Goal: Information Seeking & Learning: Learn about a topic

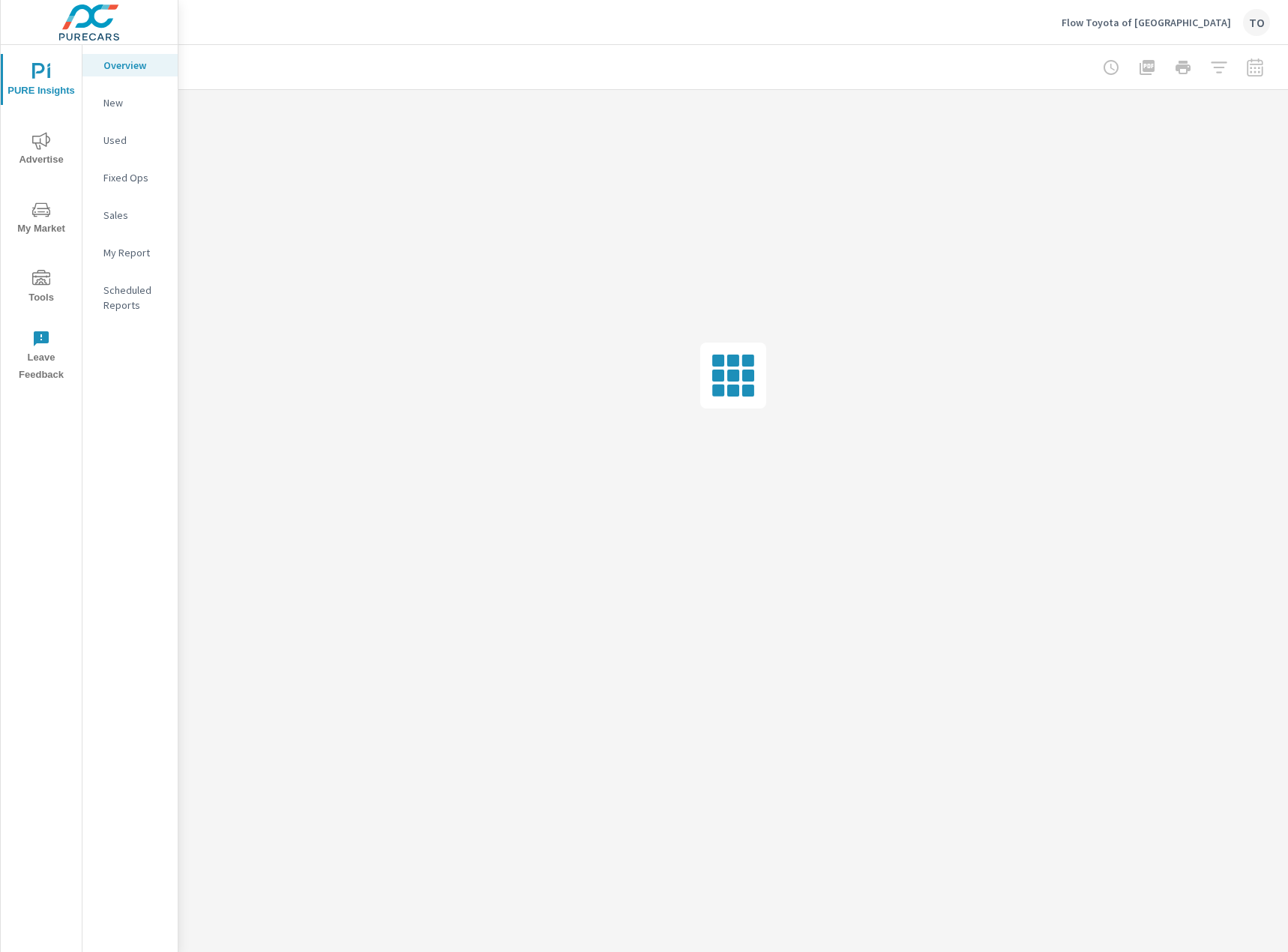
click at [48, 213] on icon "nav menu" at bounding box center [41, 209] width 18 height 14
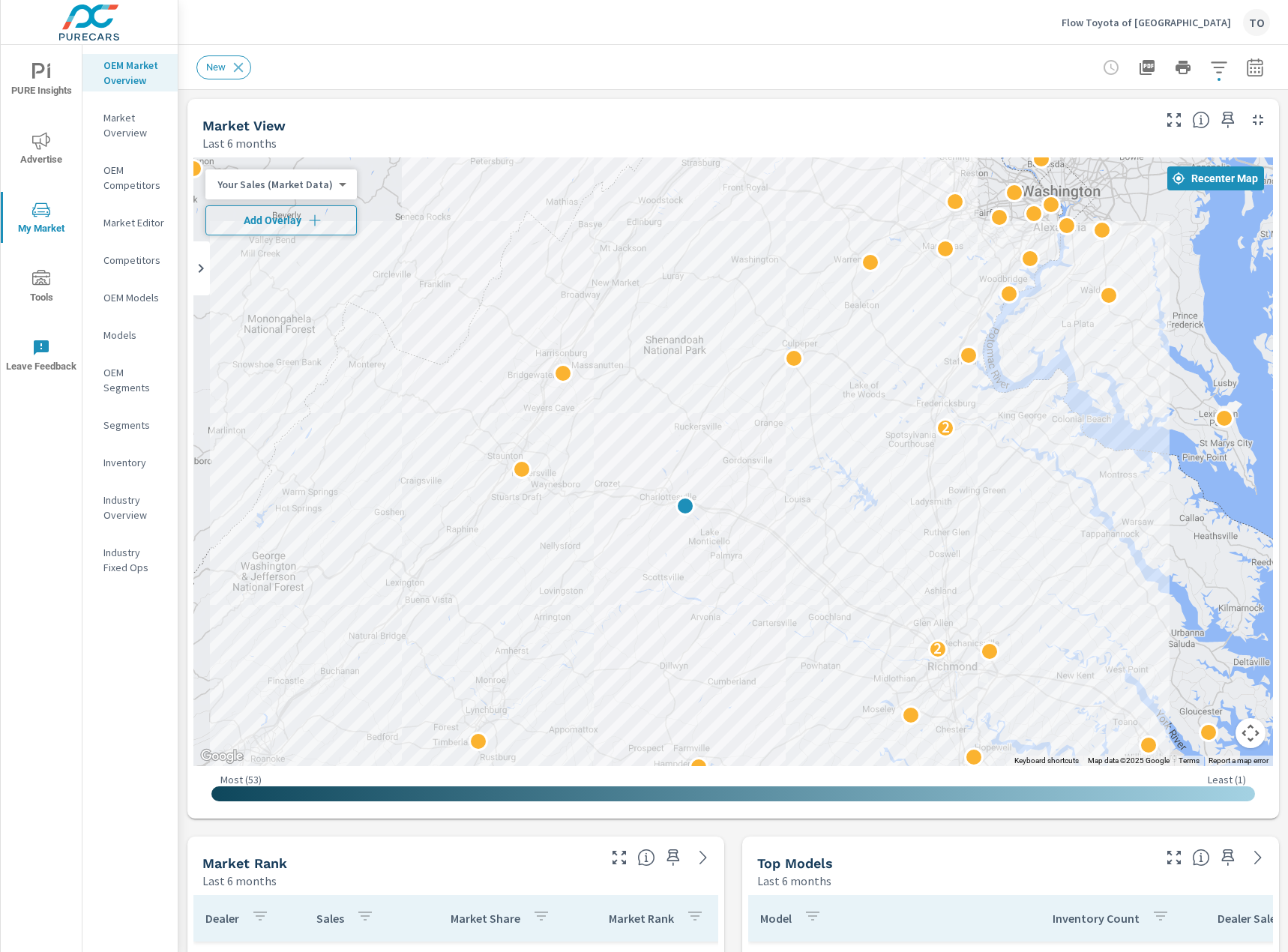
click at [317, 224] on icon "button" at bounding box center [315, 221] width 15 height 15
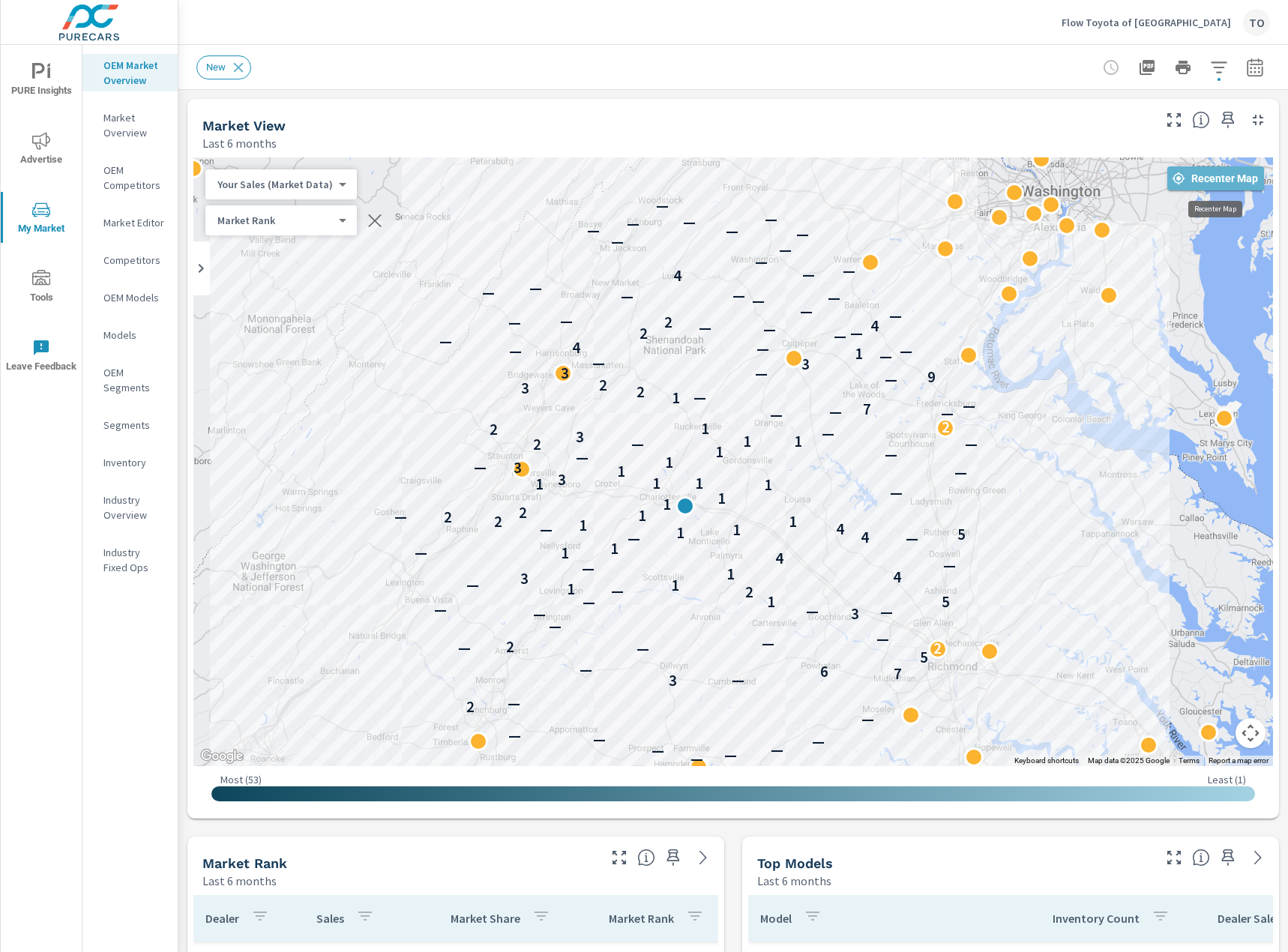
click at [1218, 181] on span "Recenter Map" at bounding box center [1215, 178] width 84 height 13
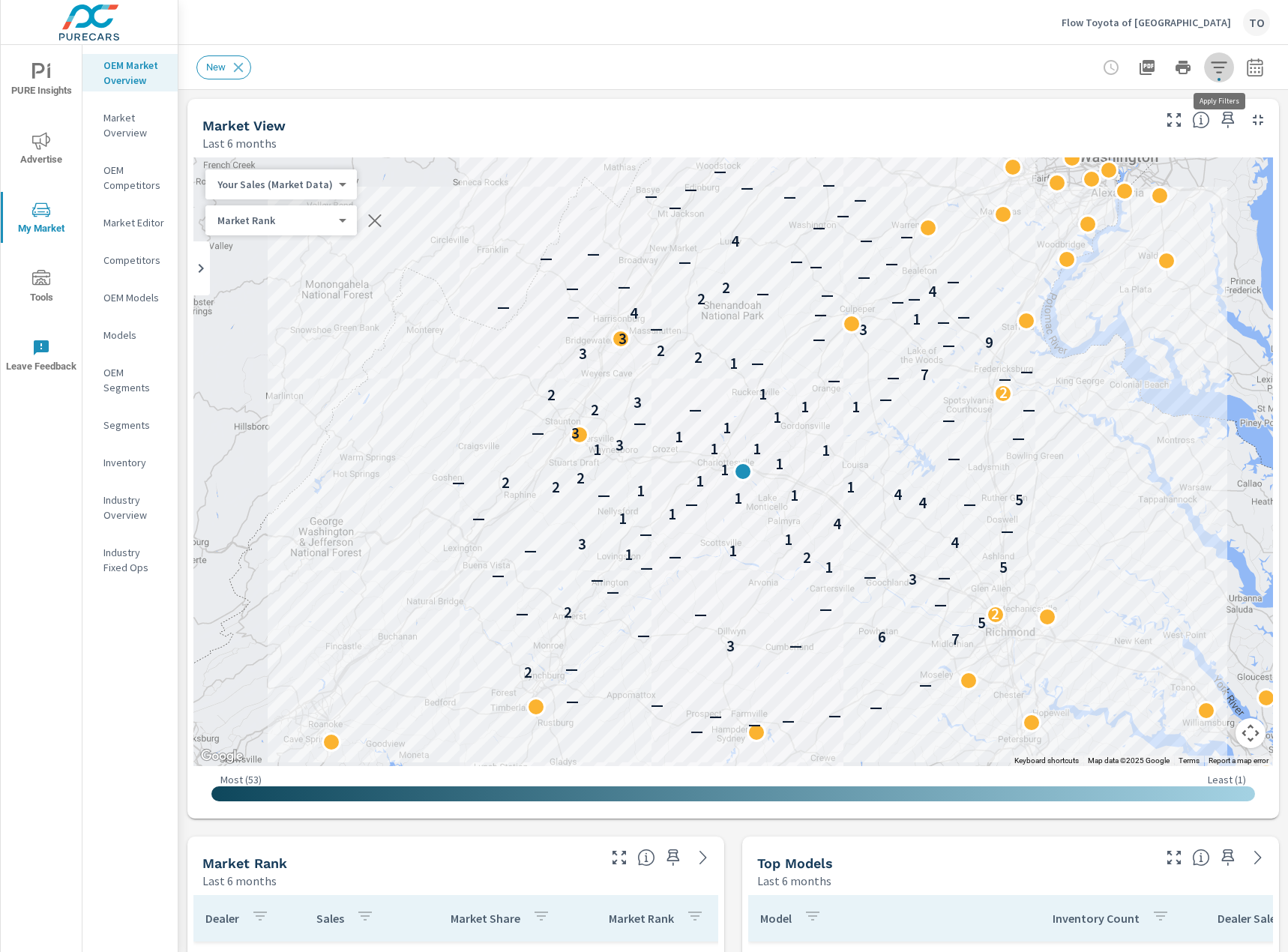
click at [1226, 66] on icon "button" at bounding box center [1219, 67] width 18 height 18
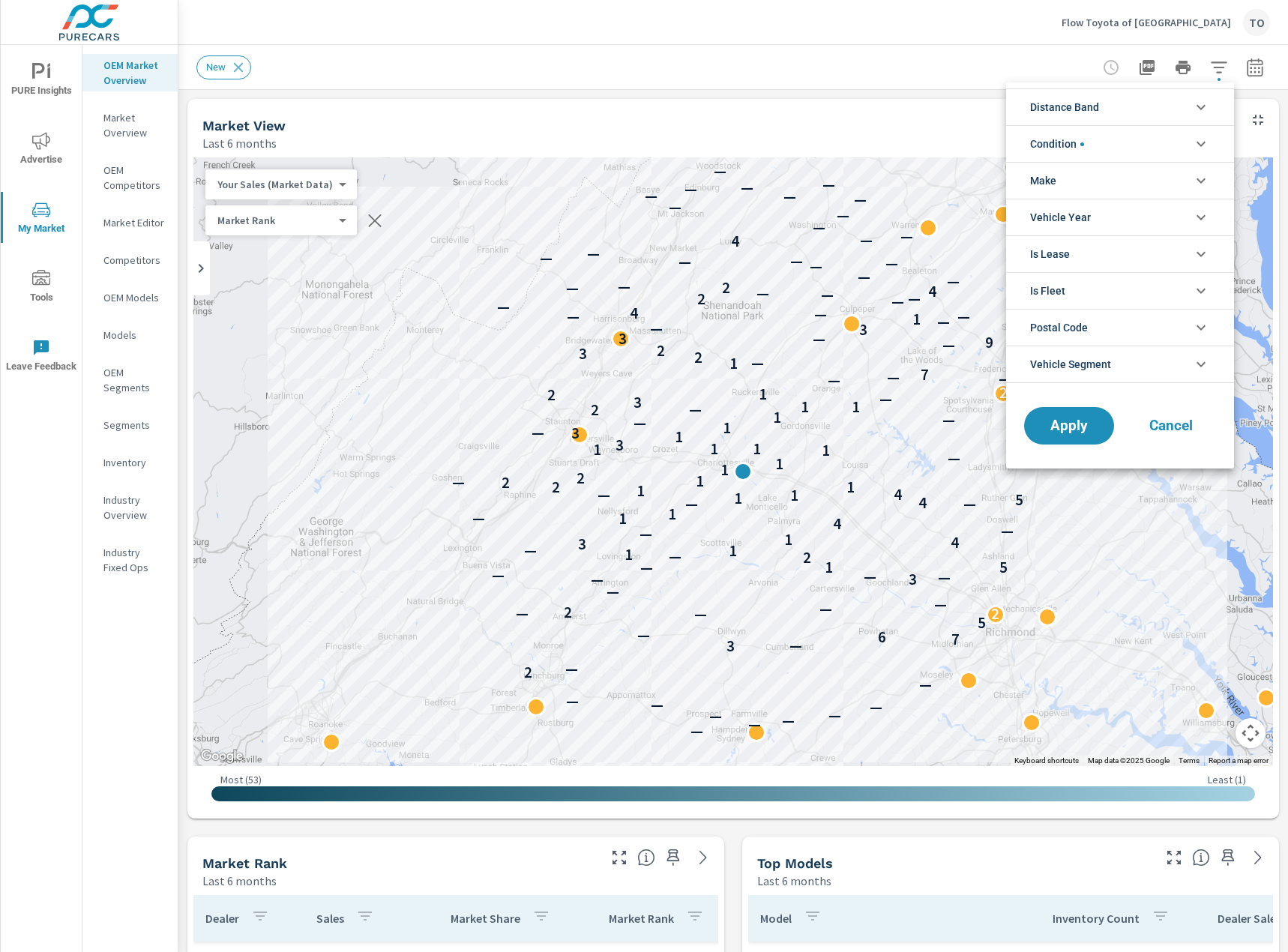
click at [1109, 152] on li "Condition" at bounding box center [1120, 143] width 228 height 37
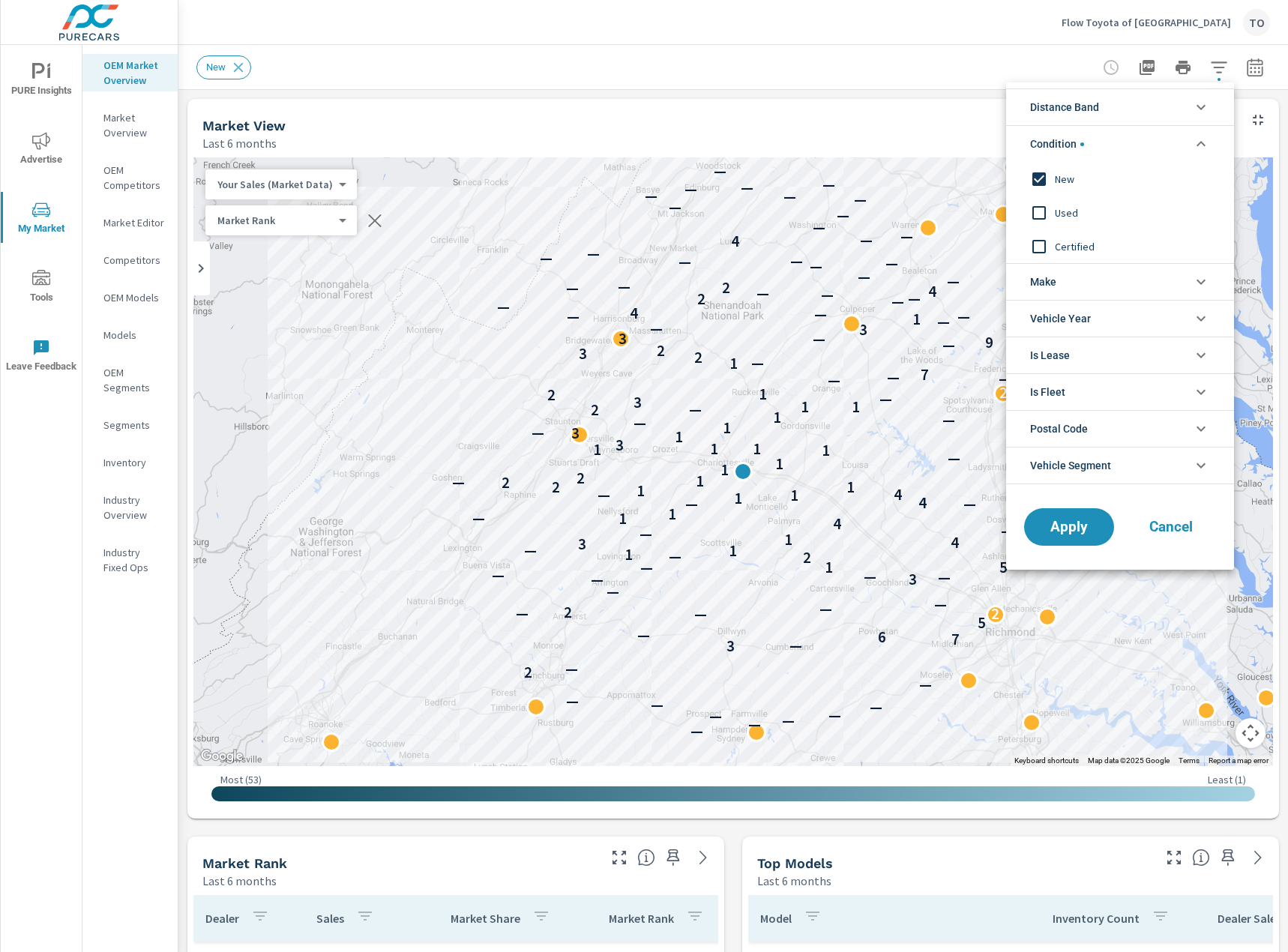
click at [1111, 147] on li "Condition" at bounding box center [1120, 143] width 228 height 37
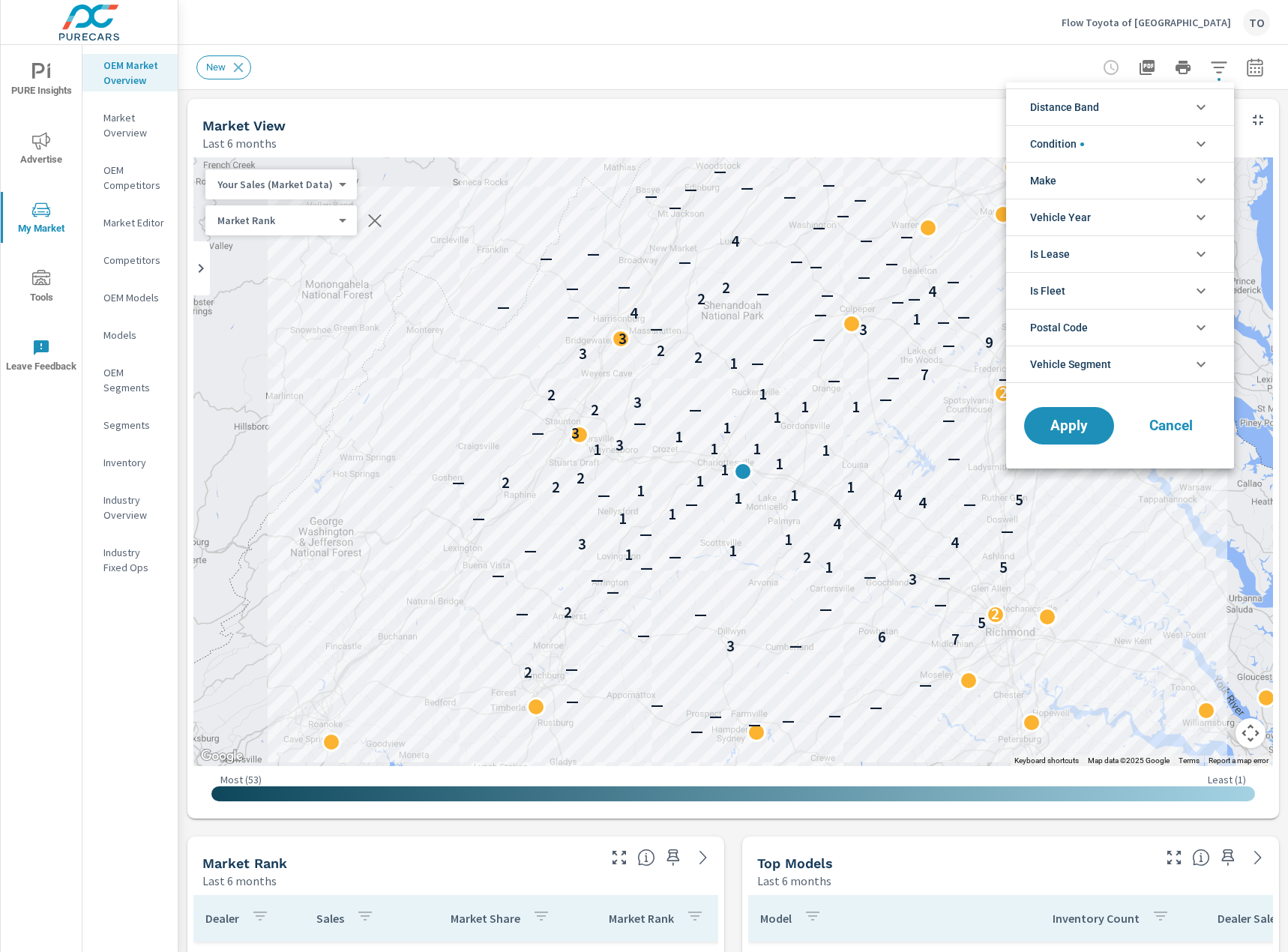
click at [1105, 100] on li "Distance Band" at bounding box center [1120, 107] width 228 height 37
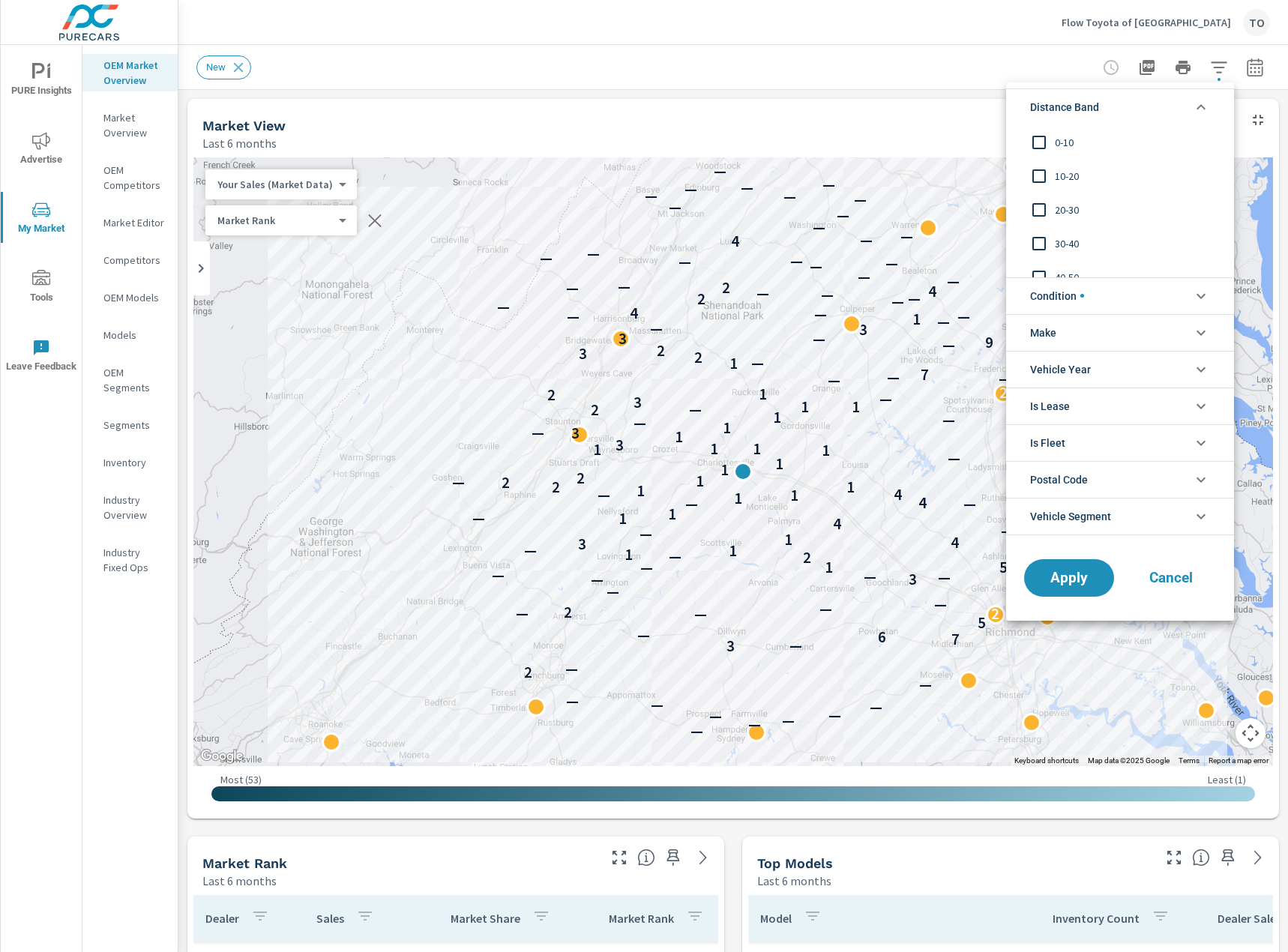
click at [1105, 100] on li "Distance Band" at bounding box center [1120, 107] width 228 height 37
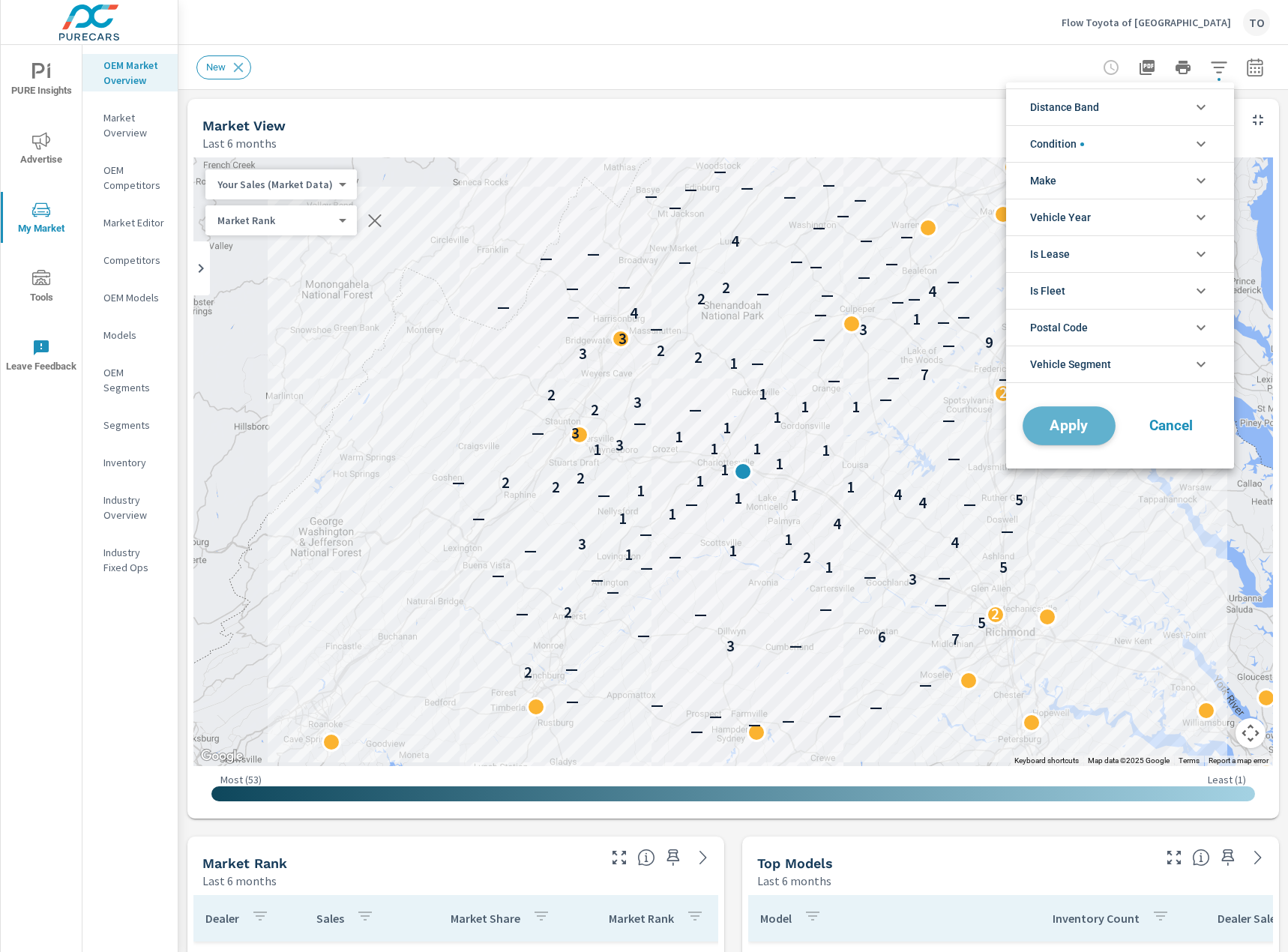
click at [1054, 427] on span "Apply" at bounding box center [1069, 426] width 62 height 14
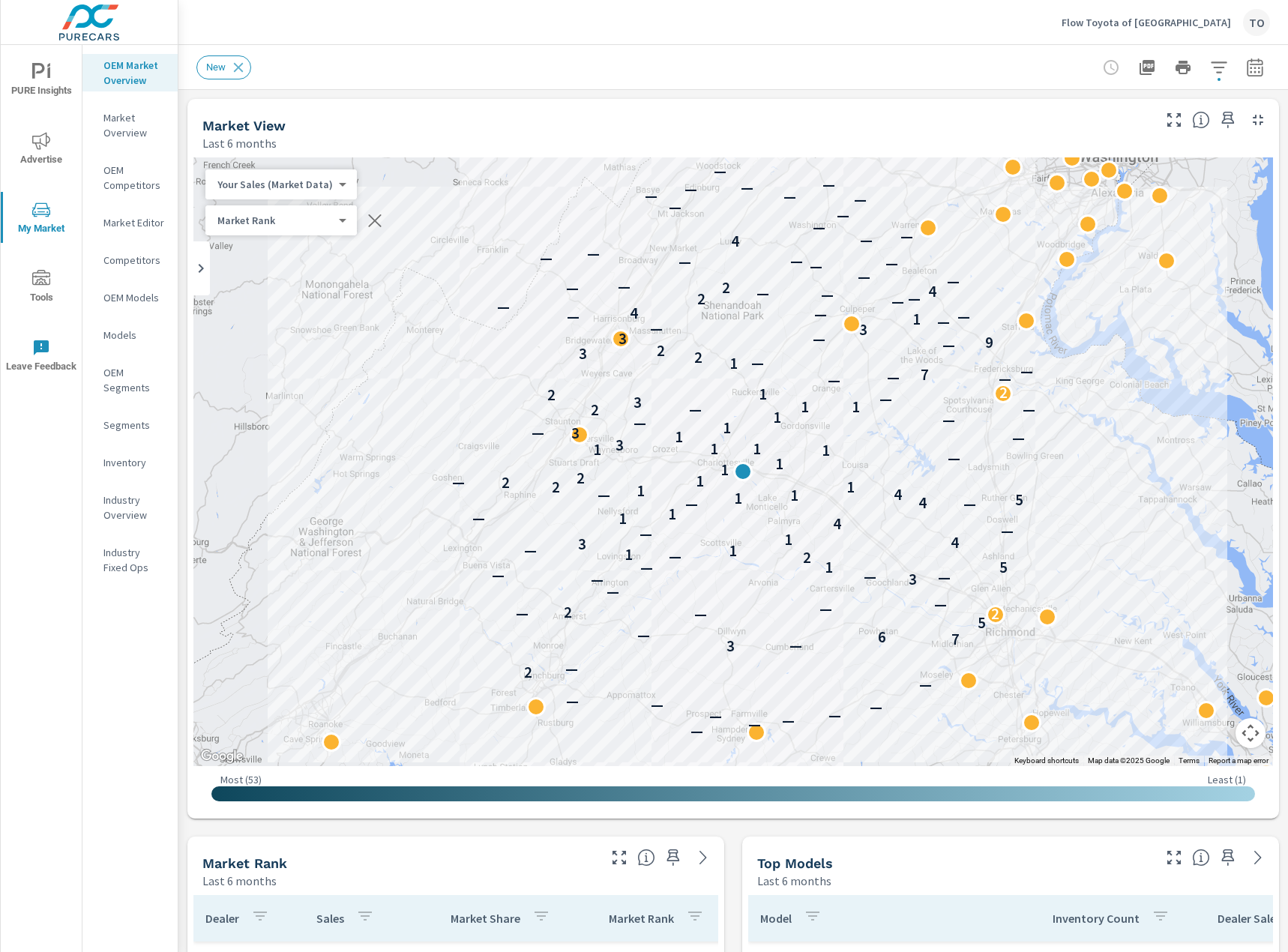
click at [1248, 63] on icon "button" at bounding box center [1254, 66] width 16 height 18
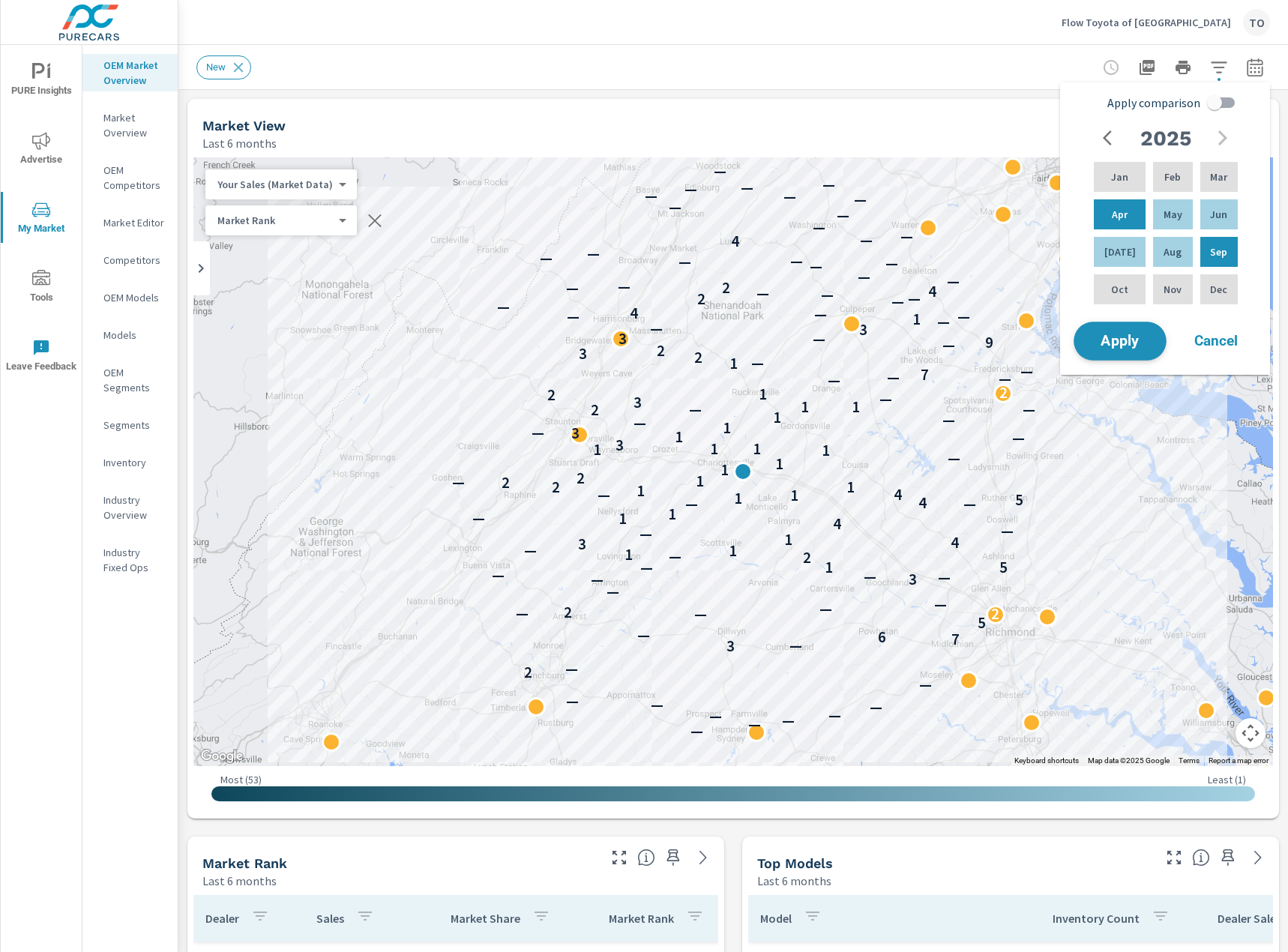
click at [1113, 341] on span "Apply" at bounding box center [1120, 341] width 62 height 14
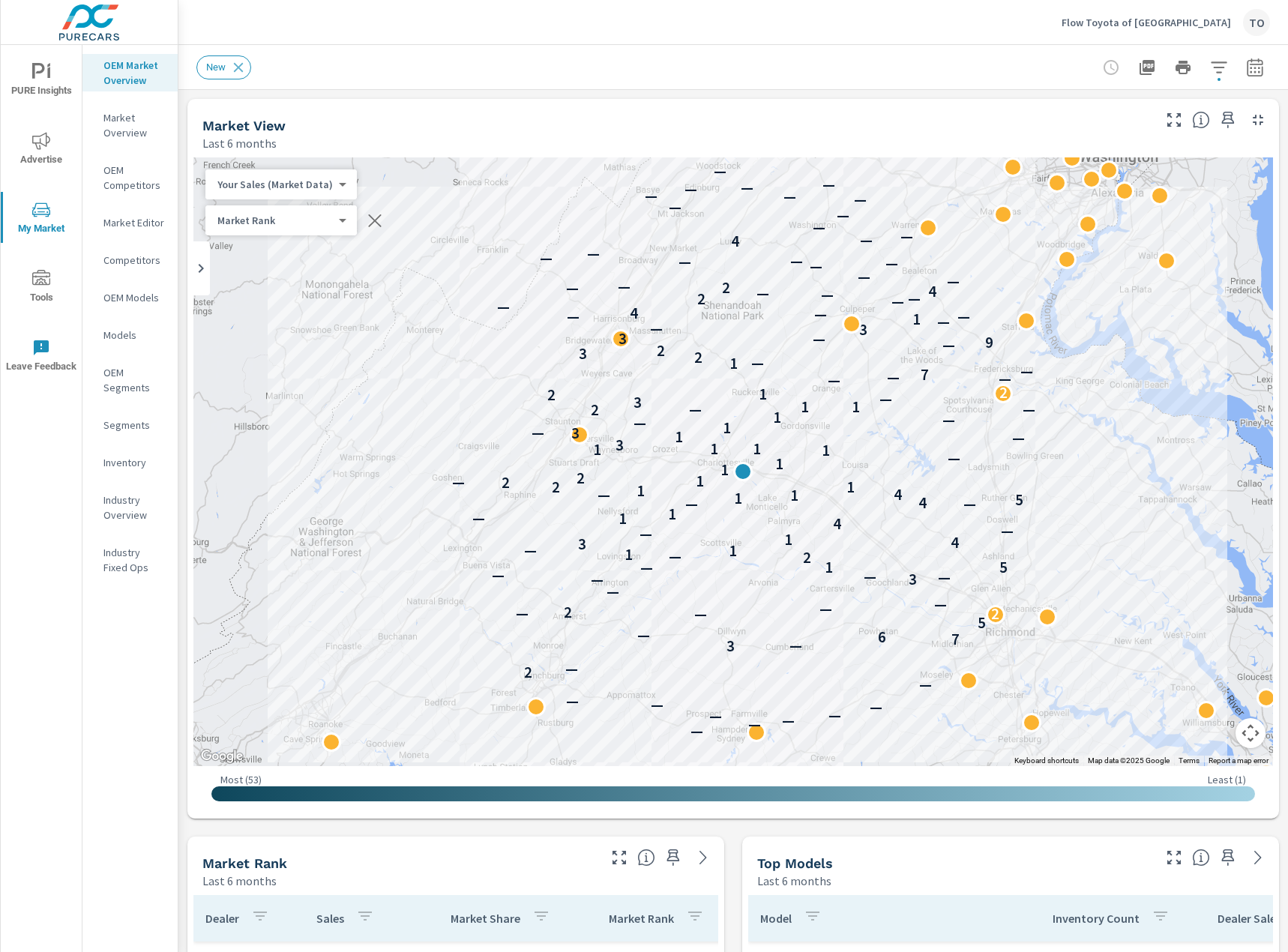
click at [282, 220] on body "PURE Insights Advertise My Market Tools Leave Feedback OEM Market Overview Mark…" at bounding box center [644, 476] width 1288 height 952
click at [389, 93] on div at bounding box center [644, 476] width 1288 height 952
click at [283, 184] on body "PURE Insights Advertise My Market Tools Leave Feedback OEM Market Overview Mark…" at bounding box center [644, 476] width 1288 height 952
click at [326, 206] on li "Your Sales (DMS)" at bounding box center [278, 207] width 146 height 24
click at [314, 190] on body "PURE Insights Advertise My Market Tools Leave Feedback OEM Market Overview Mark…" at bounding box center [644, 476] width 1288 height 952
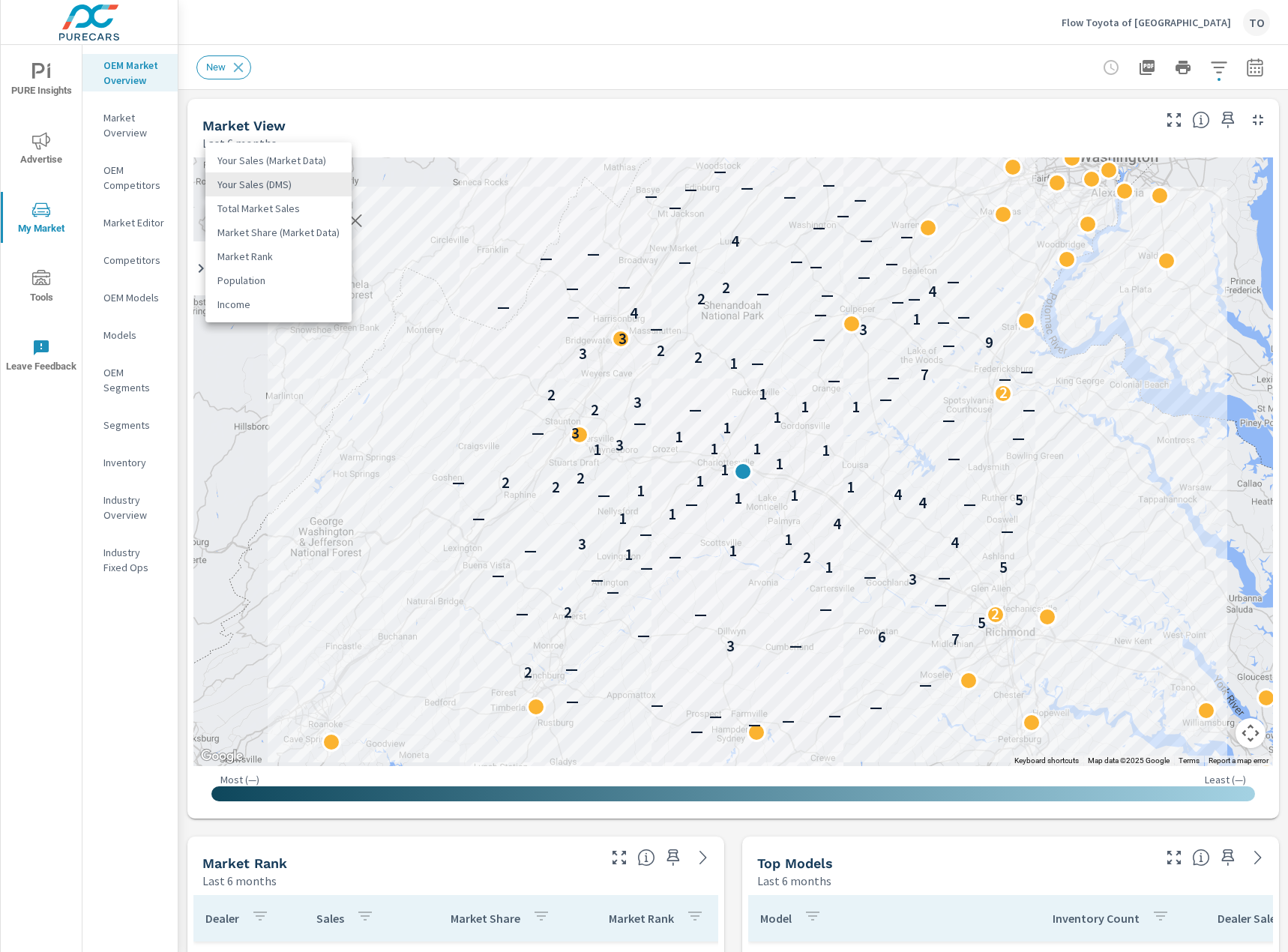
click at [315, 206] on li "Total Market Sales" at bounding box center [278, 207] width 146 height 24
click at [308, 194] on div "Total Market Sales 2 ​" at bounding box center [271, 184] width 132 height 30
click at [308, 180] on body "PURE Insights Advertise My Market Tools Leave Feedback OEM Market Overview Mark…" at bounding box center [644, 476] width 1288 height 952
click at [452, 112] on div at bounding box center [644, 476] width 1288 height 952
click at [356, 224] on icon "button" at bounding box center [355, 221] width 18 height 18
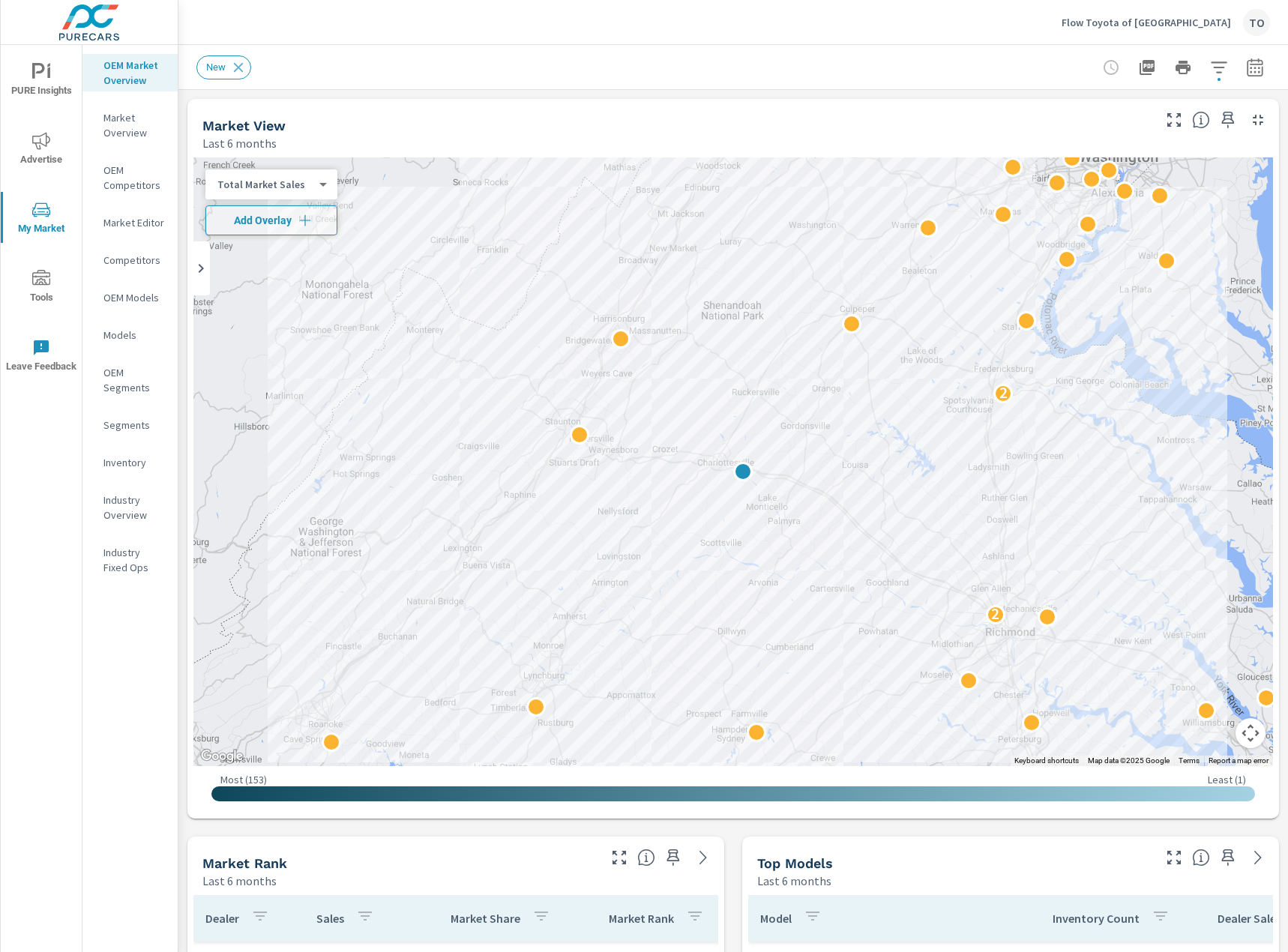
click at [1226, 65] on icon "button" at bounding box center [1219, 67] width 18 height 18
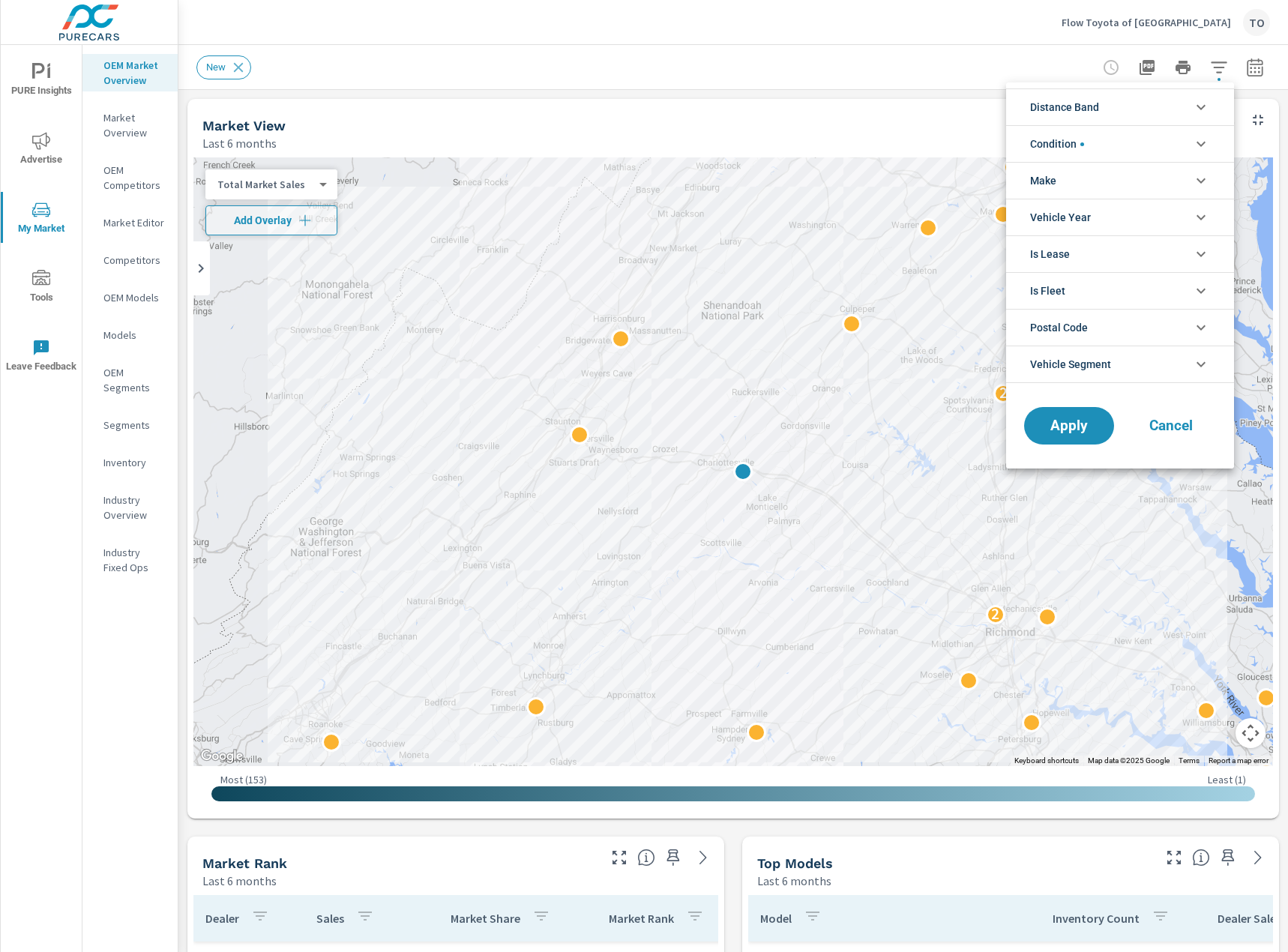
click at [991, 81] on div at bounding box center [644, 476] width 1288 height 952
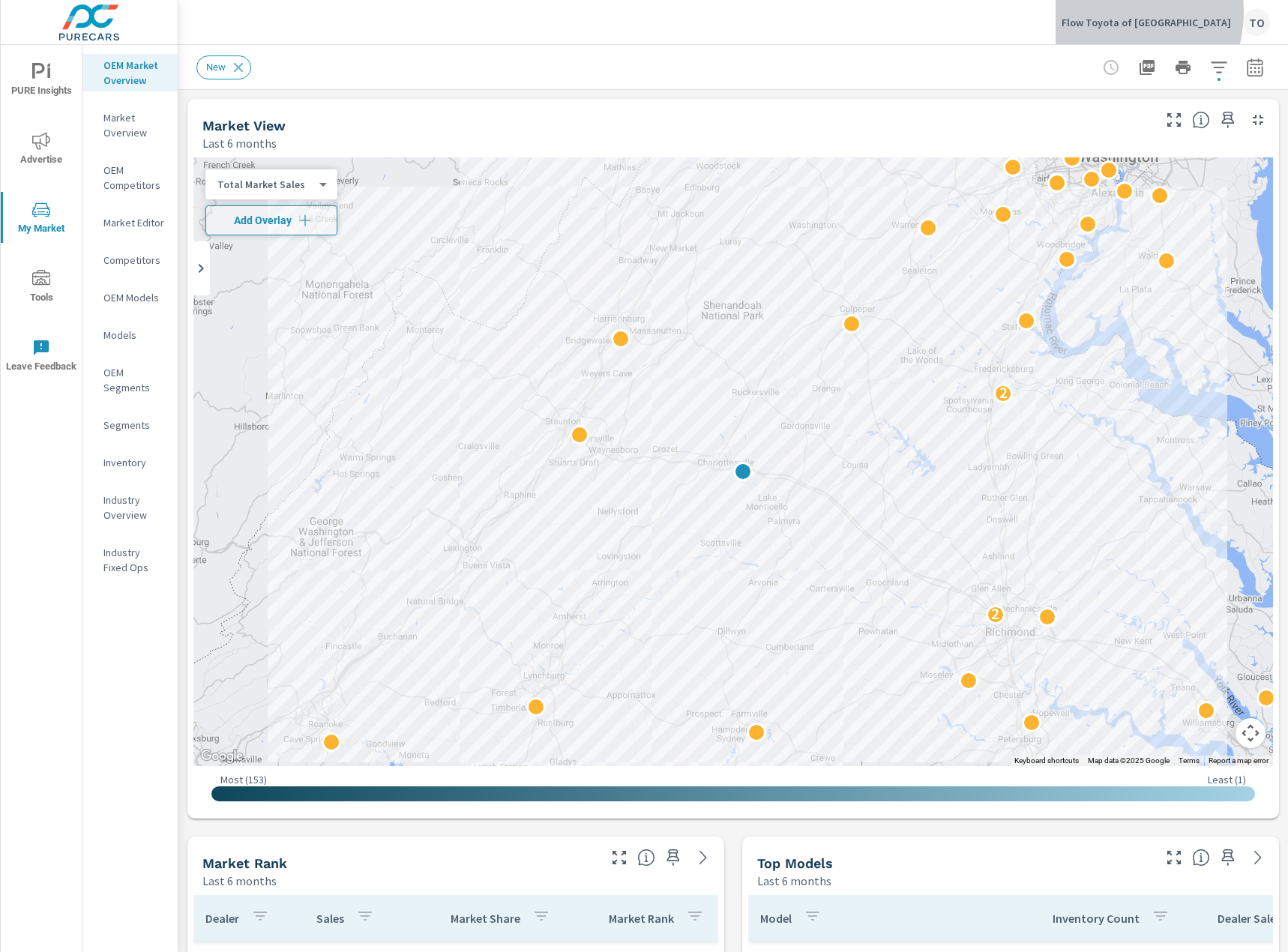
click at [1135, 11] on div "Flow Toyota of Charlottesville TO" at bounding box center [1166, 22] width 208 height 27
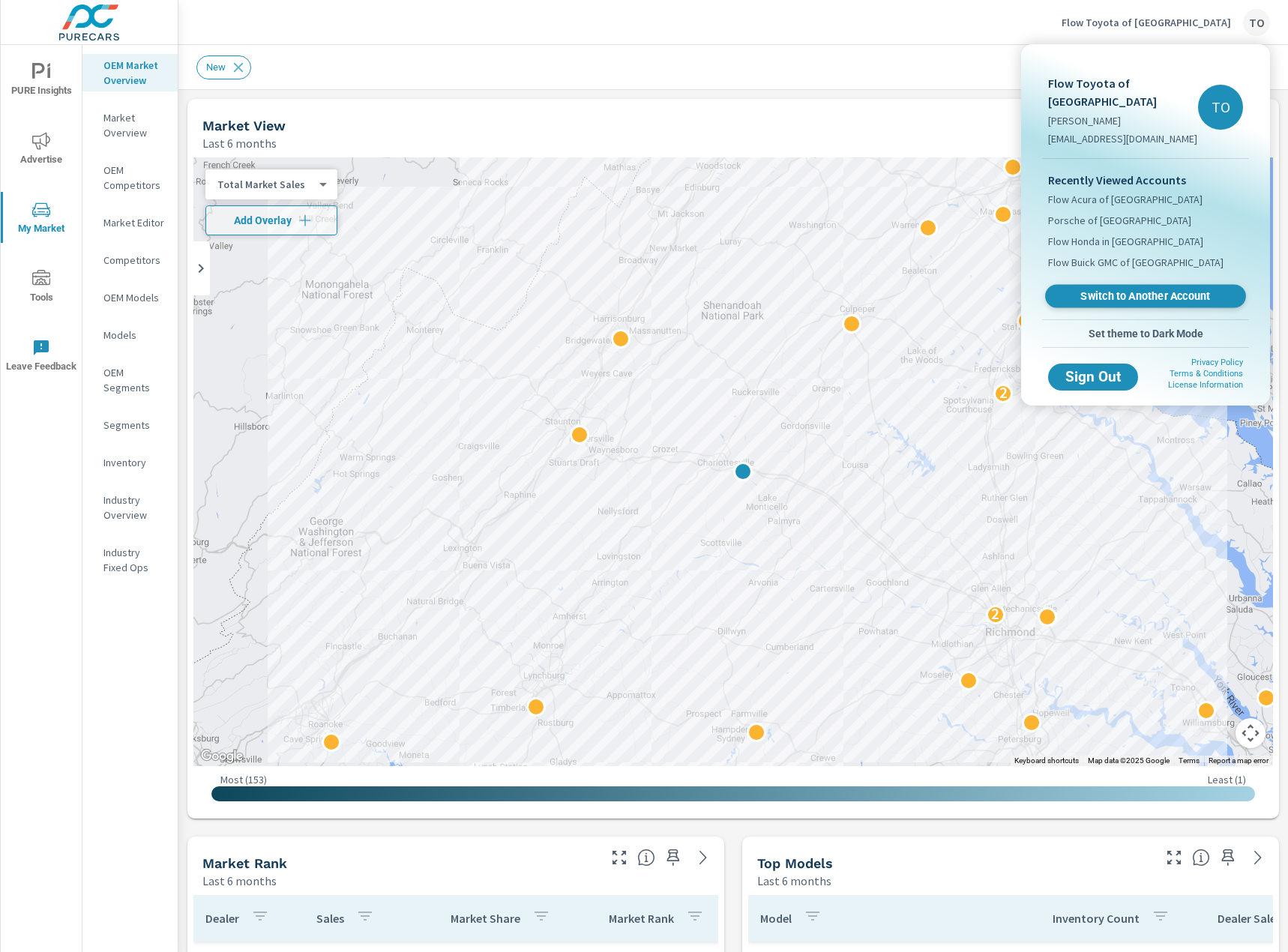
click at [1130, 290] on span "Switch to Another Account" at bounding box center [1145, 296] width 184 height 14
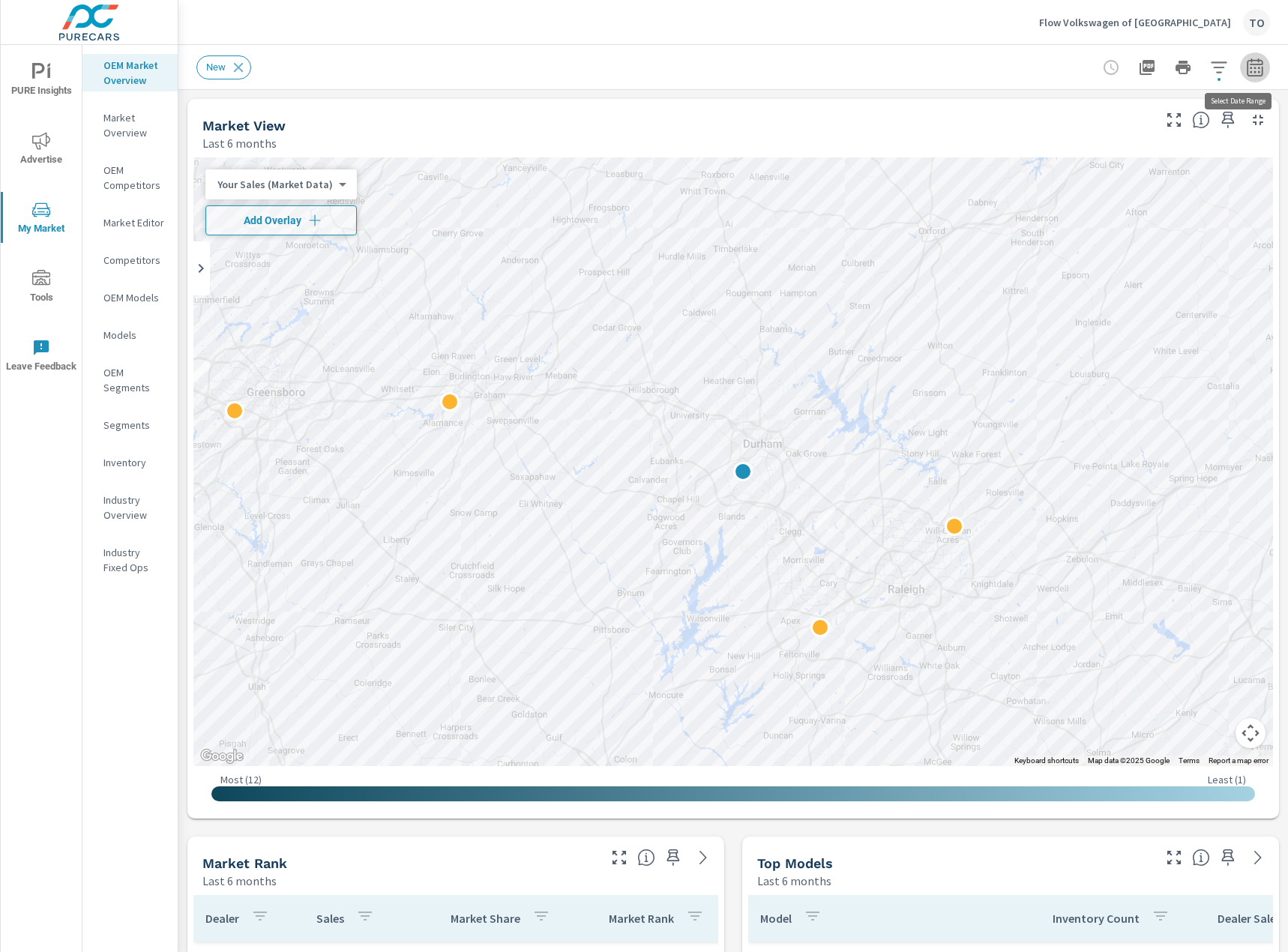
click at [1264, 63] on button "button" at bounding box center [1254, 67] width 30 height 30
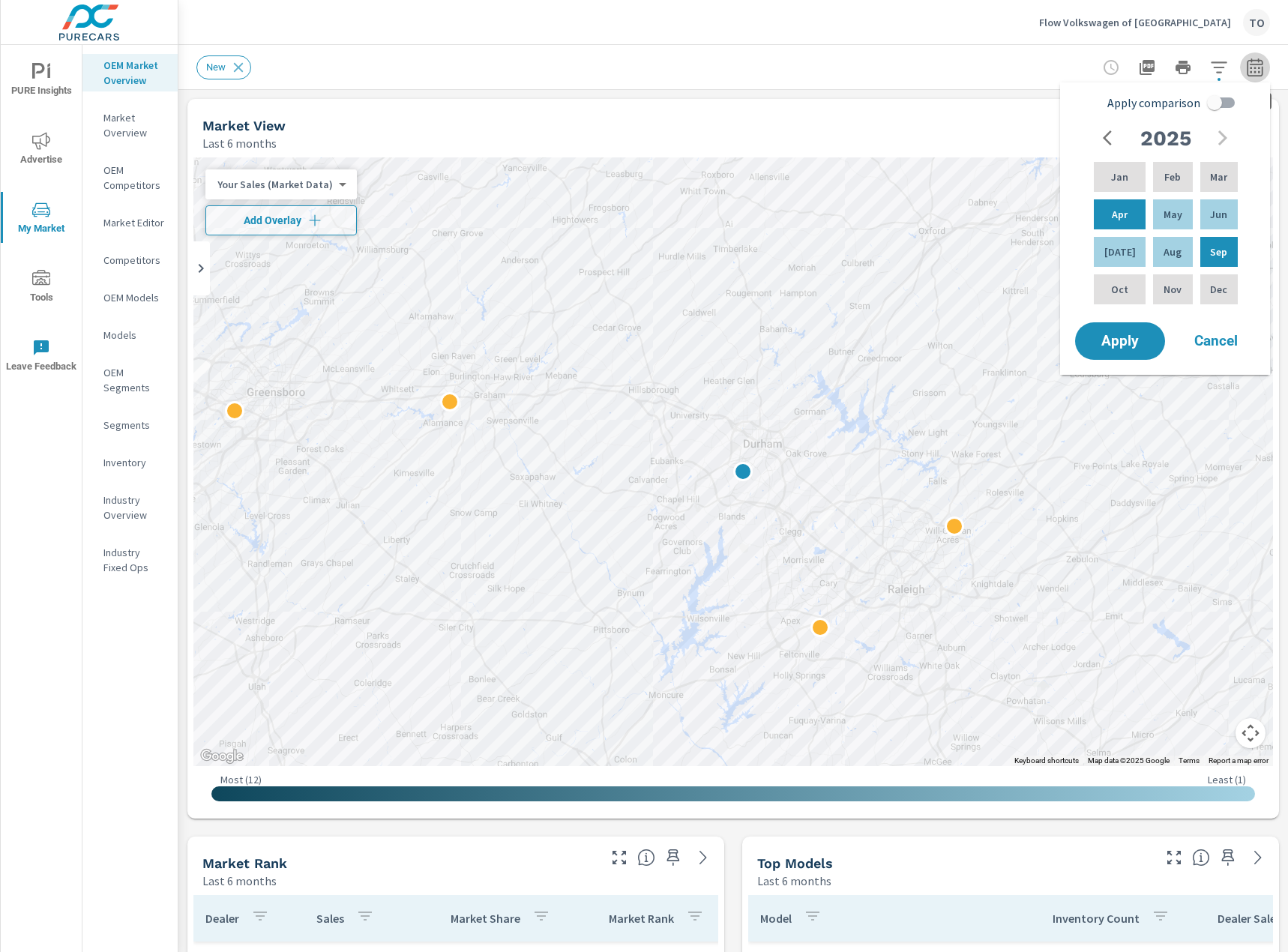
click at [1248, 71] on icon "button" at bounding box center [1254, 66] width 16 height 18
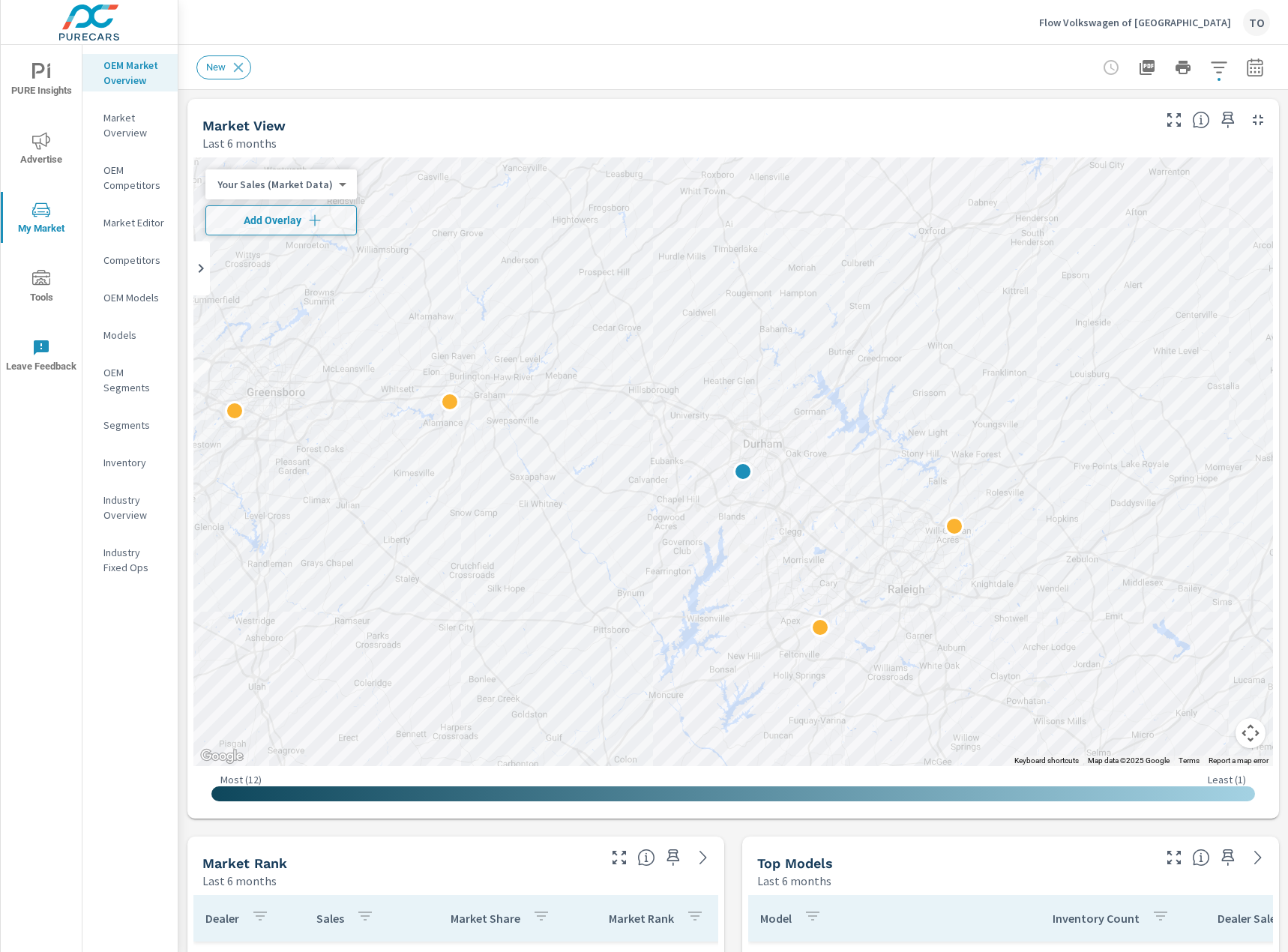
click at [311, 186] on body "PURE Insights Advertise My Market Tools Leave Feedback OEM Market Overview Mark…" at bounding box center [644, 476] width 1288 height 952
click at [300, 233] on li "Total Market Sales" at bounding box center [278, 232] width 146 height 24
click at [122, 742] on div "OEM Market Overview Market Overview OEM Competitors Market Editor Competitors O…" at bounding box center [130, 499] width 95 height 907
click at [255, 184] on body "PURE Insights Advertise My Market Tools Leave Feedback OEM Market Overview Mark…" at bounding box center [644, 476] width 1288 height 952
click at [301, 239] on li "Market Rank" at bounding box center [278, 232] width 146 height 24
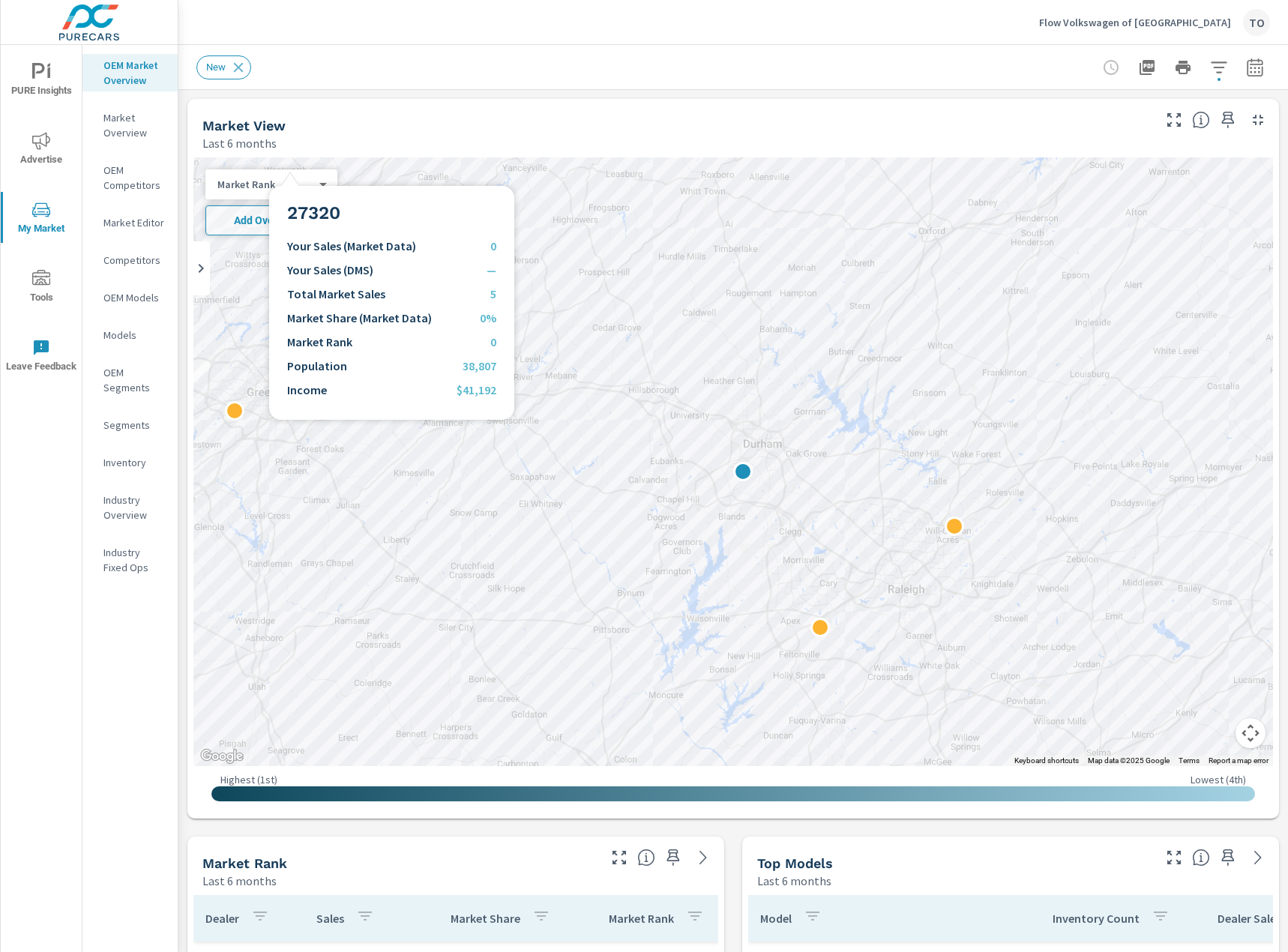
click at [291, 168] on div at bounding box center [733, 462] width 1080 height 608
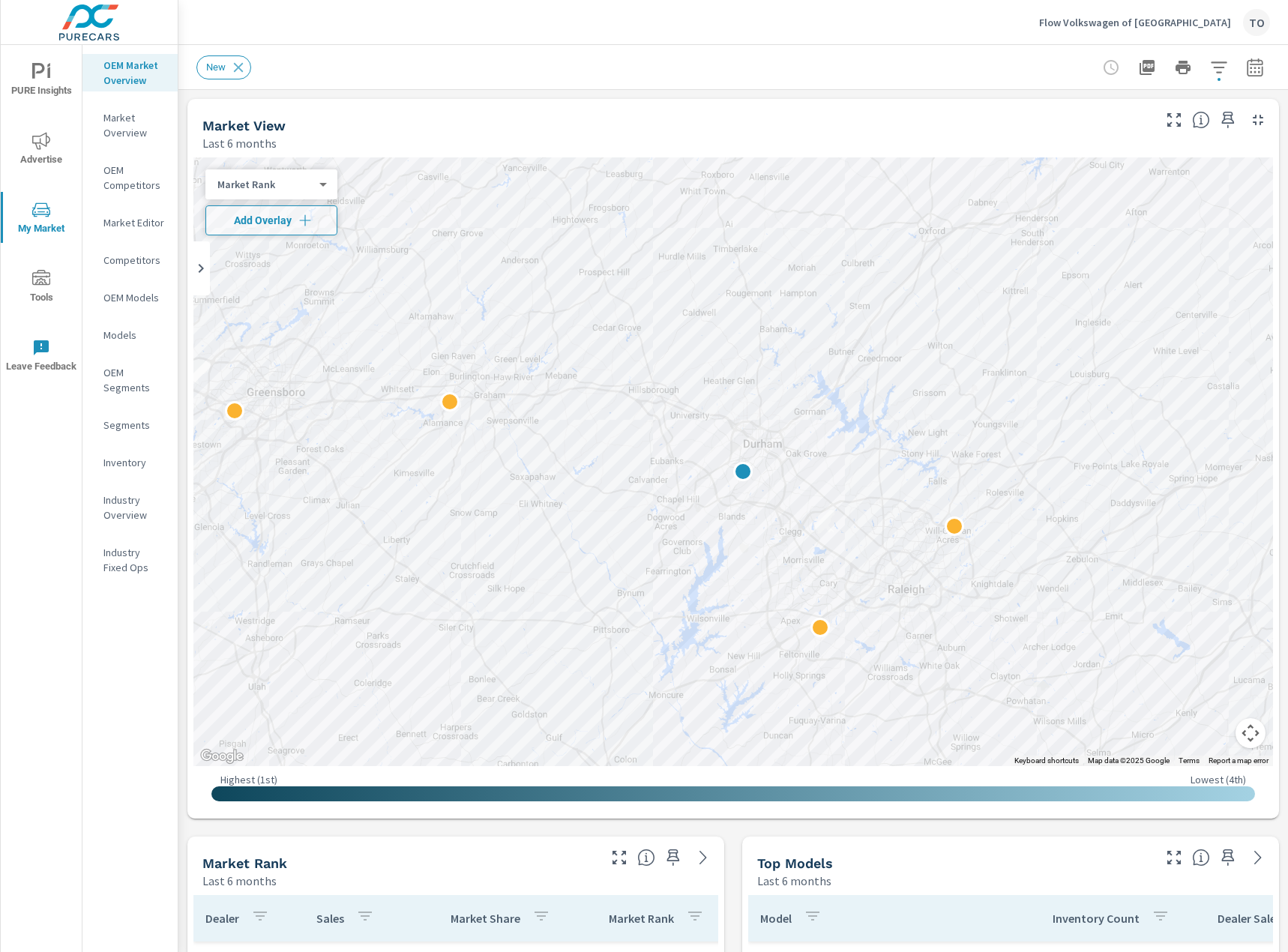
click at [291, 178] on body "PURE Insights Advertise My Market Tools Leave Feedback OEM Market Overview Mark…" at bounding box center [644, 476] width 1288 height 952
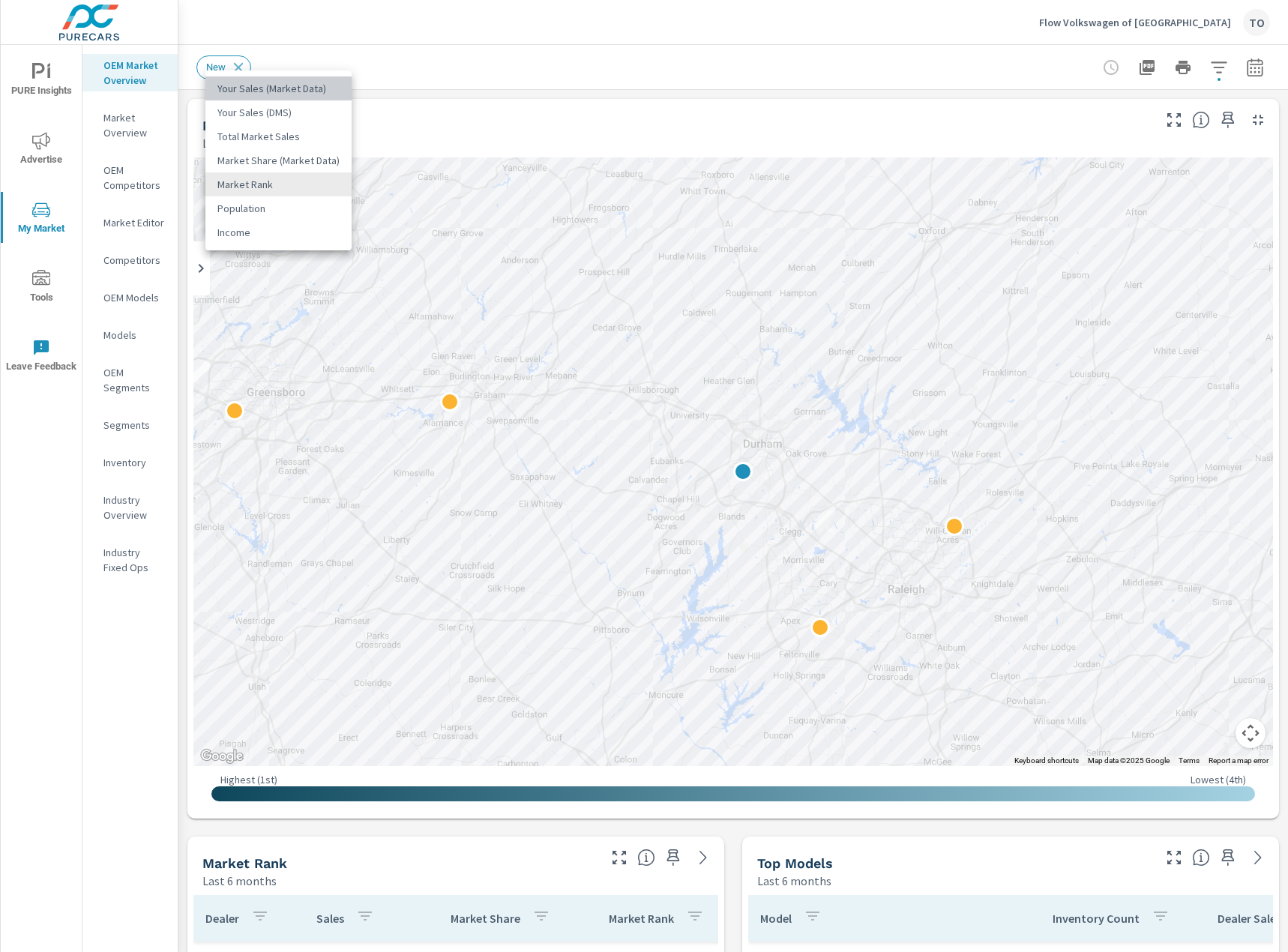
click at [295, 91] on li "Your Sales (Market Data)" at bounding box center [278, 88] width 146 height 24
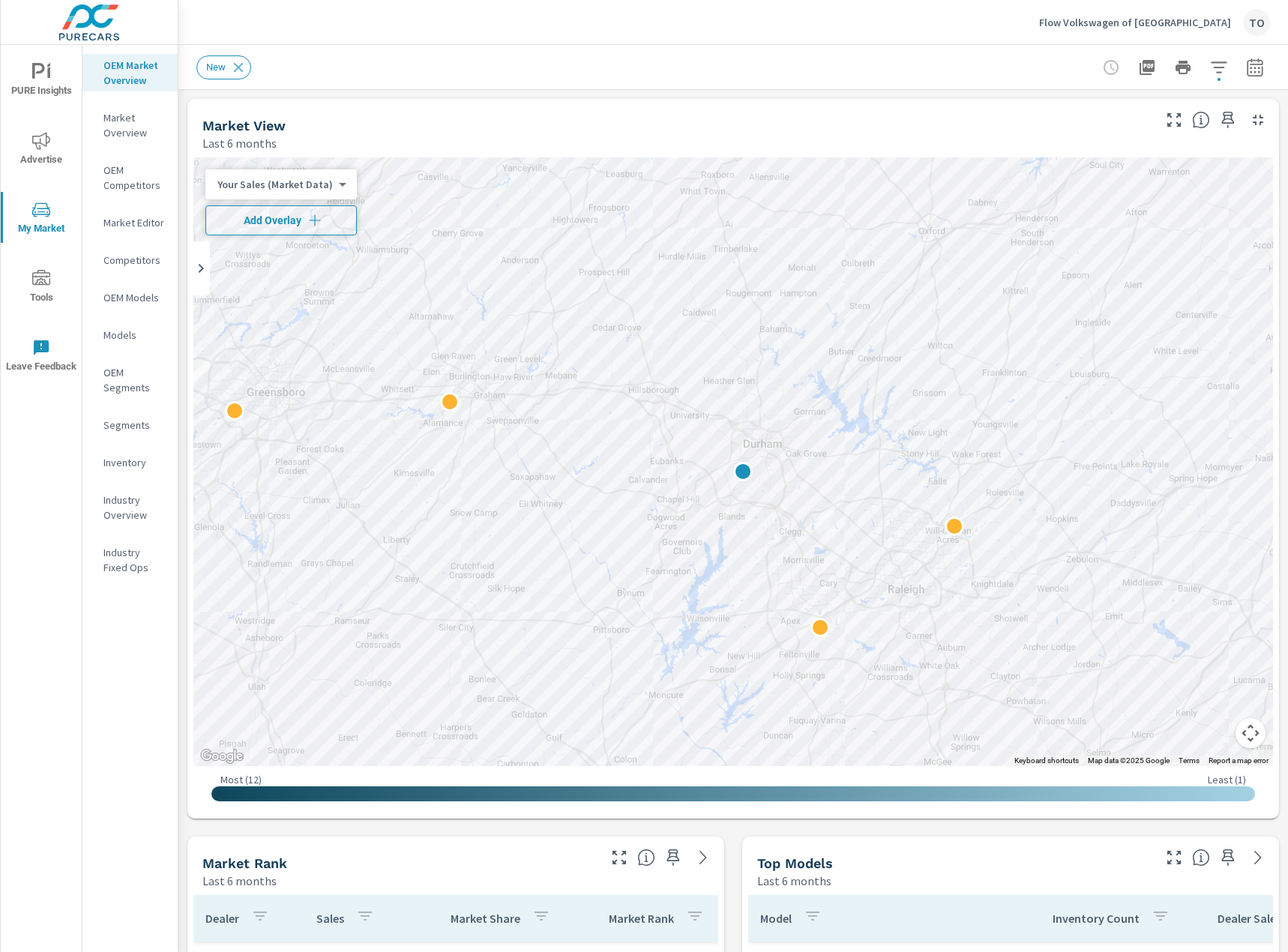
click at [286, 212] on button "Add Overlay" at bounding box center [281, 220] width 152 height 30
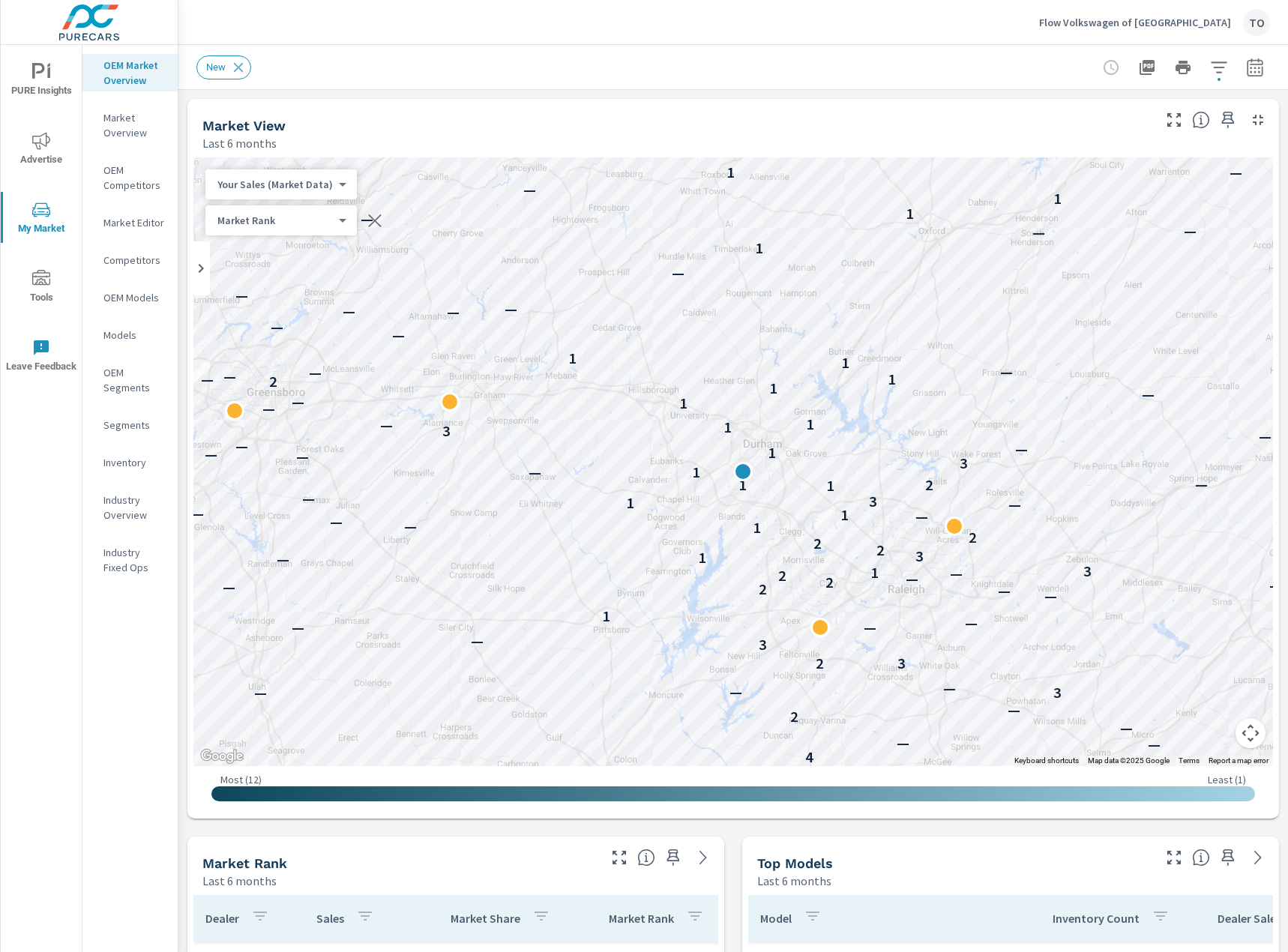
drag, startPoint x: 1103, startPoint y: 11, endPoint x: 1110, endPoint y: 18, distance: 9.9
click at [1110, 18] on button "Flow Volkswagen of Durham TO" at bounding box center [1154, 22] width 243 height 44
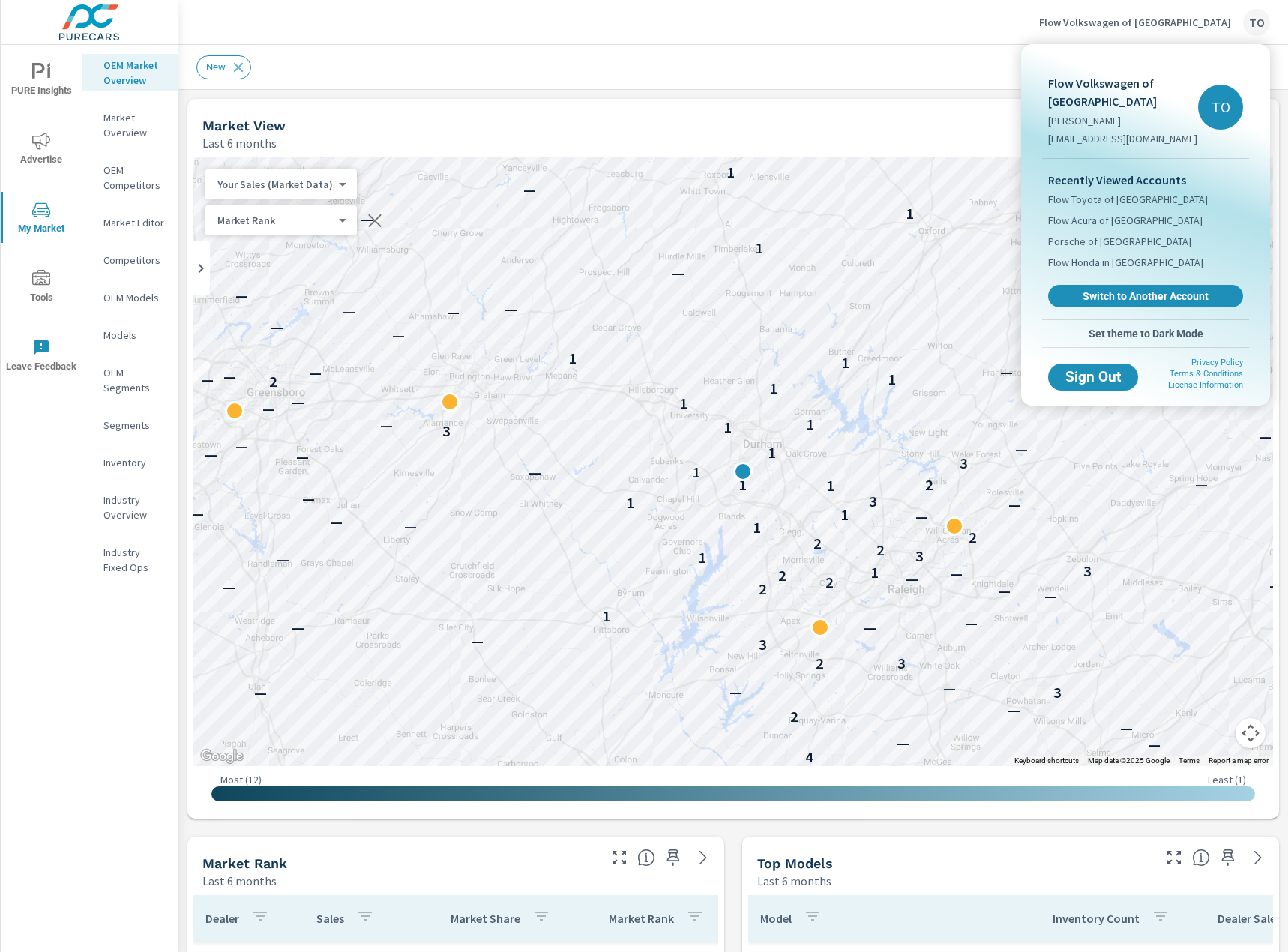
click at [1130, 289] on span "Switch to Another Account" at bounding box center [1145, 296] width 178 height 13
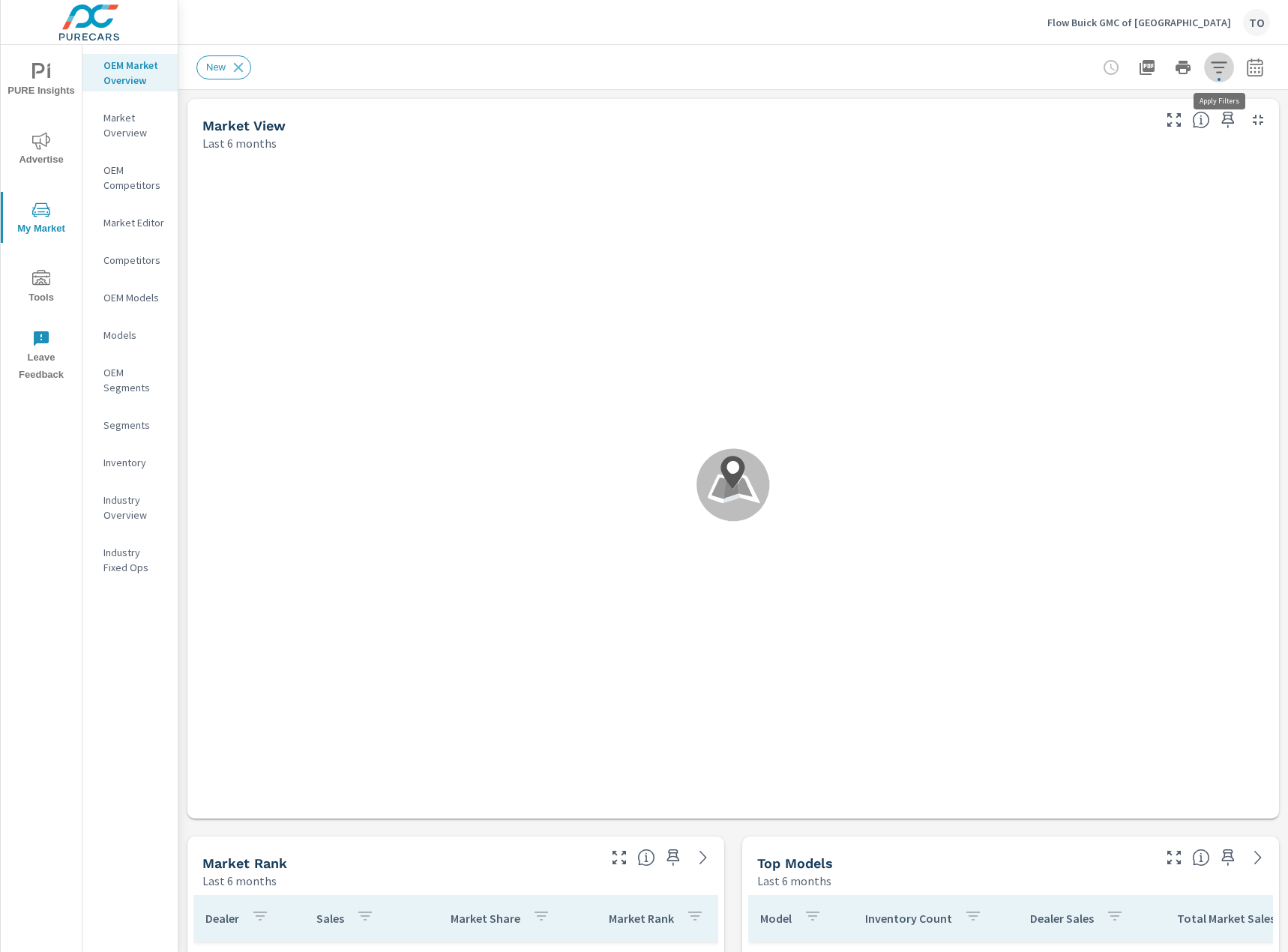
click at [1220, 67] on icon "button" at bounding box center [1218, 67] width 16 height 11
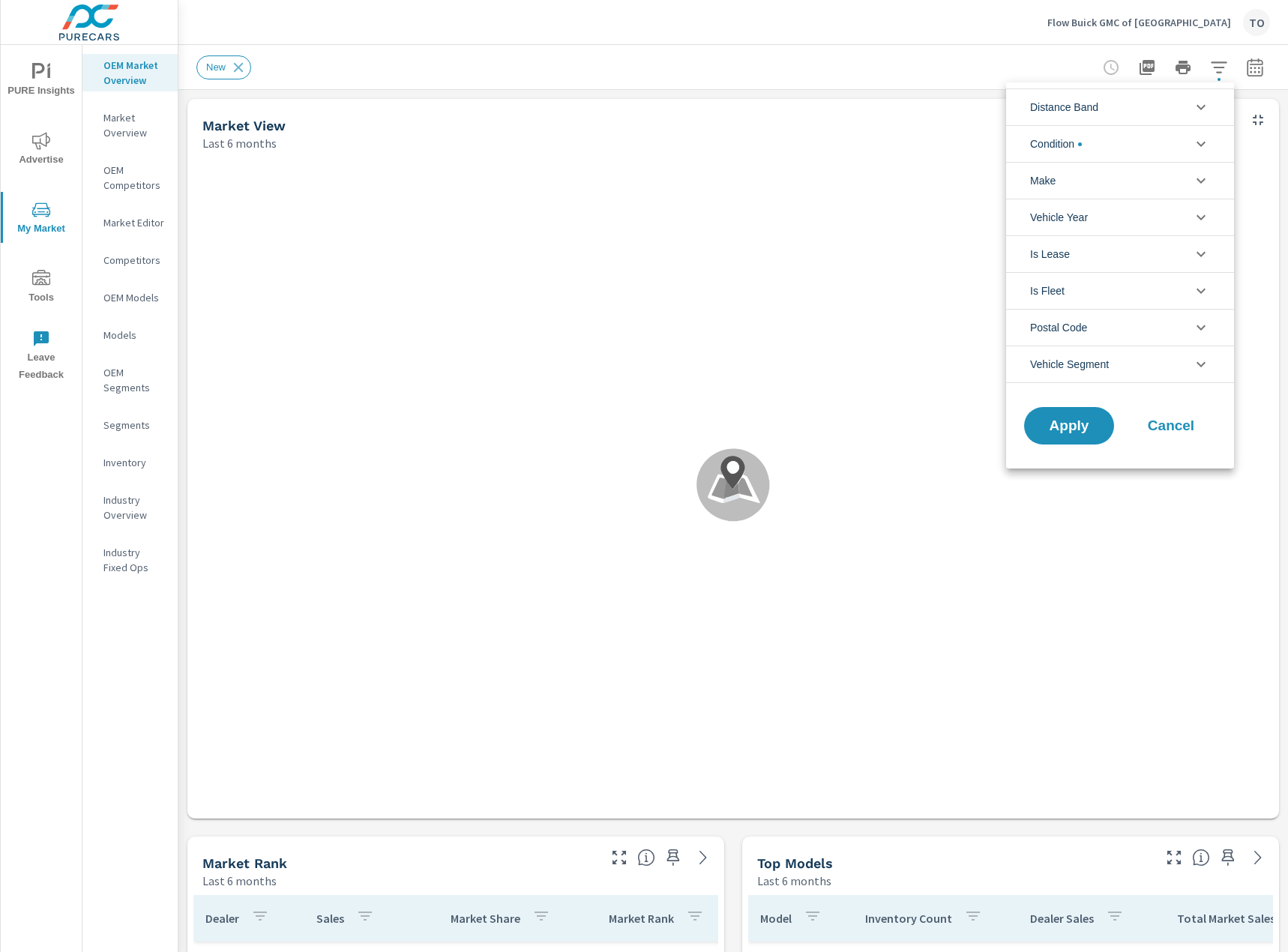
click at [1153, 148] on li "Condition" at bounding box center [1120, 143] width 228 height 37
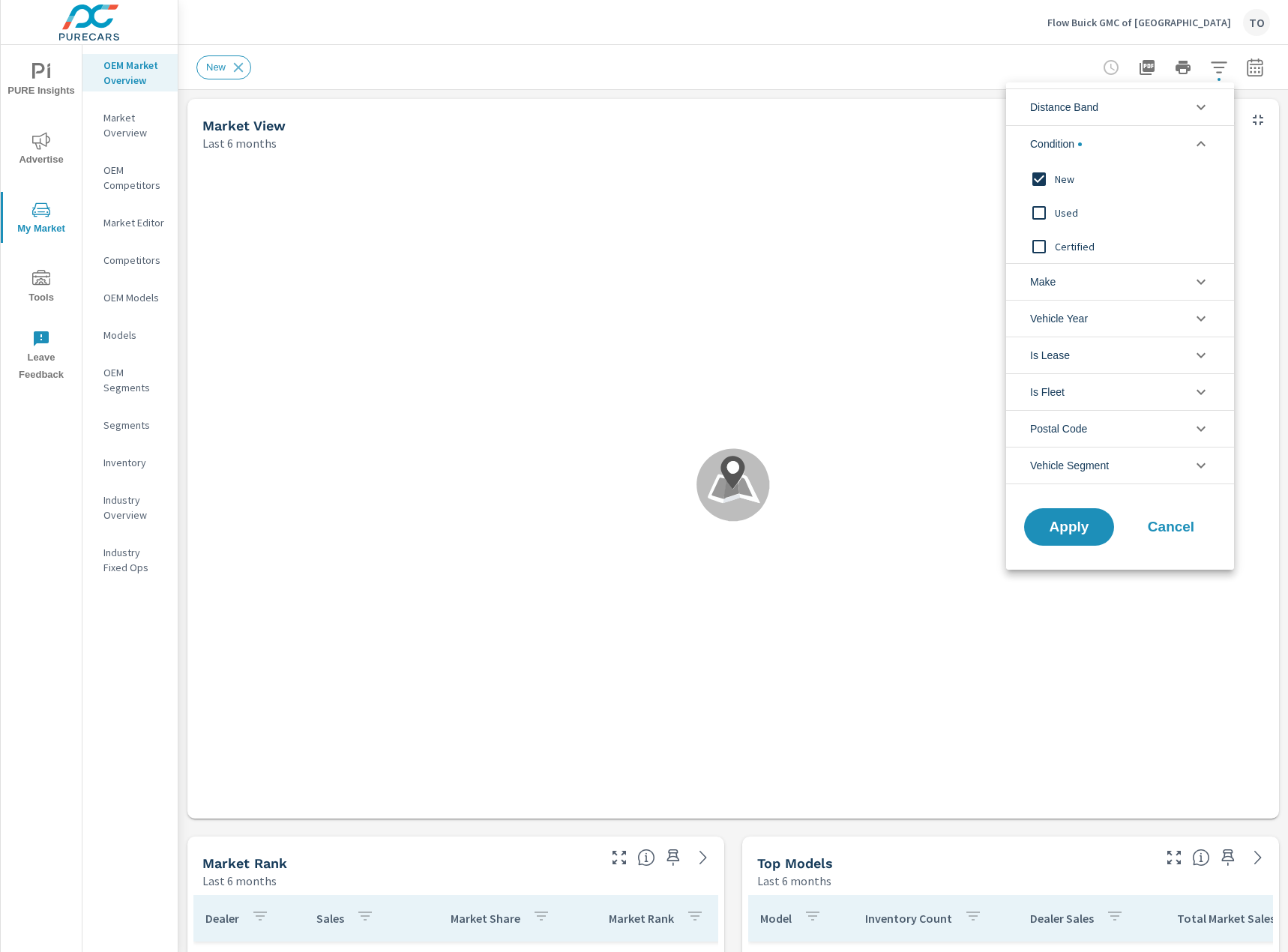
scroll to position [1405, 0]
click at [1061, 177] on span "New" at bounding box center [1137, 179] width 164 height 18
click at [1062, 206] on span "Used" at bounding box center [1137, 213] width 164 height 18
click at [1085, 526] on span "Apply" at bounding box center [1069, 526] width 62 height 14
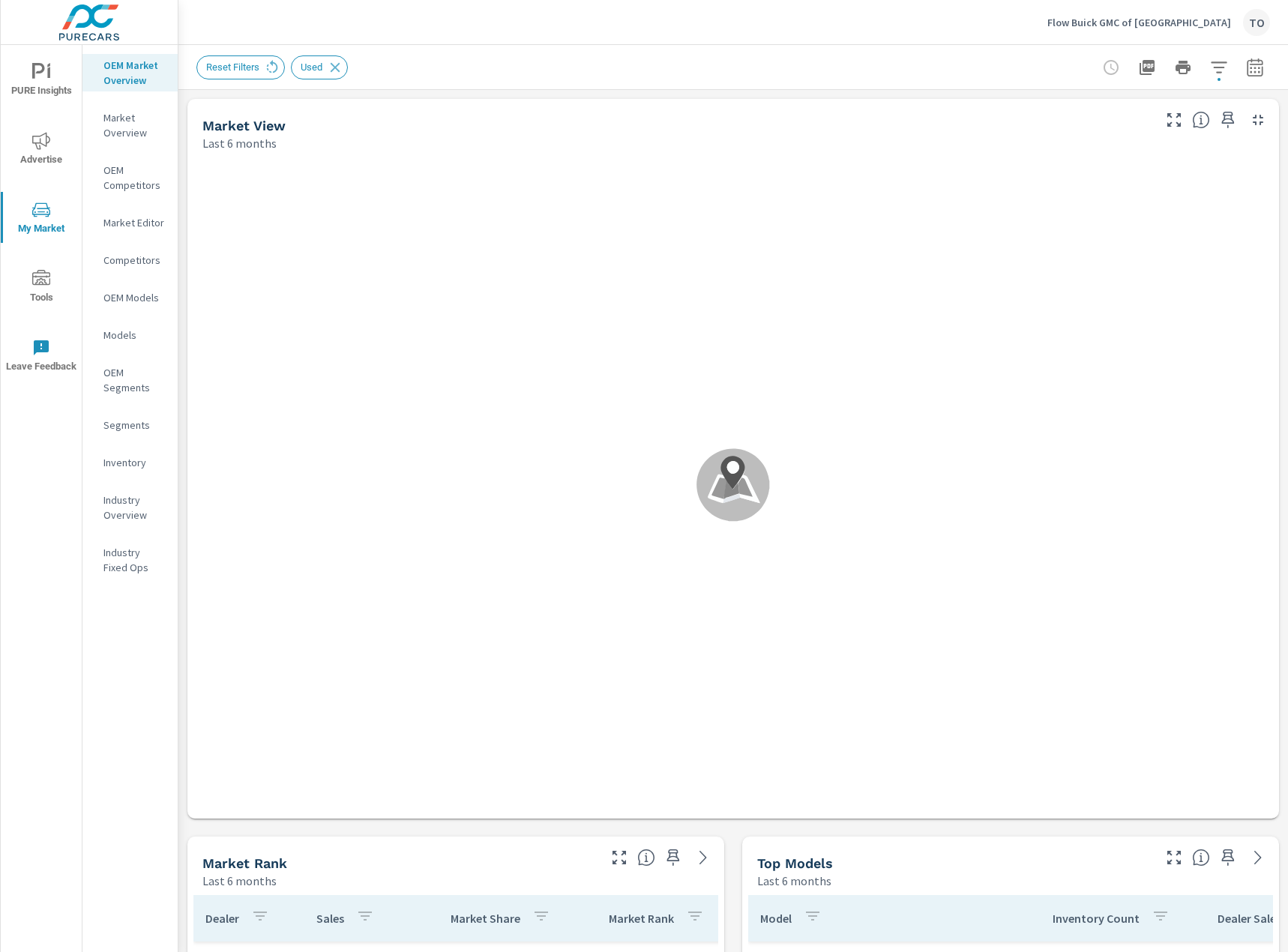
scroll to position [562, 0]
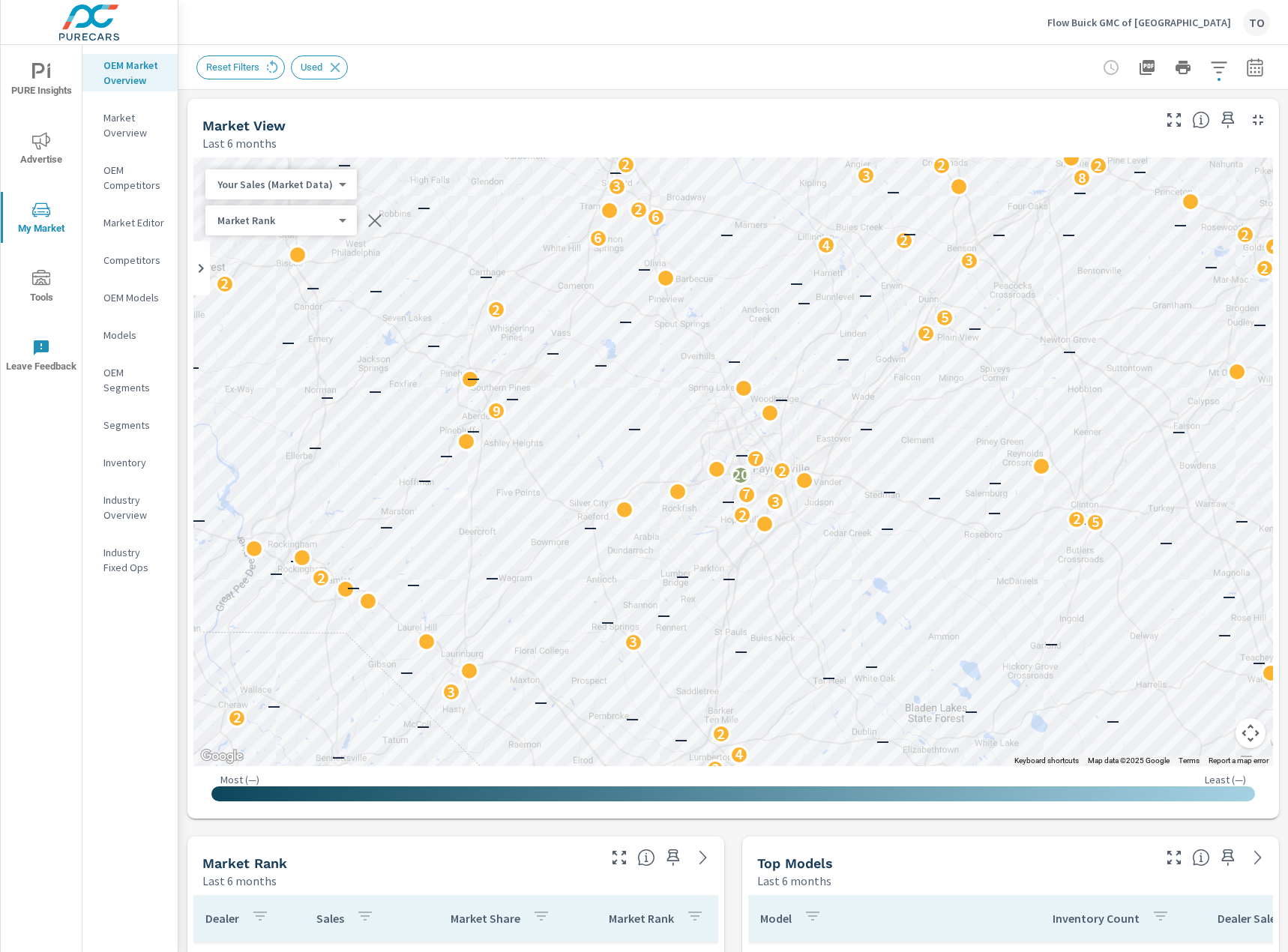
click at [1219, 78] on span "button" at bounding box center [1219, 80] width 3 height 3
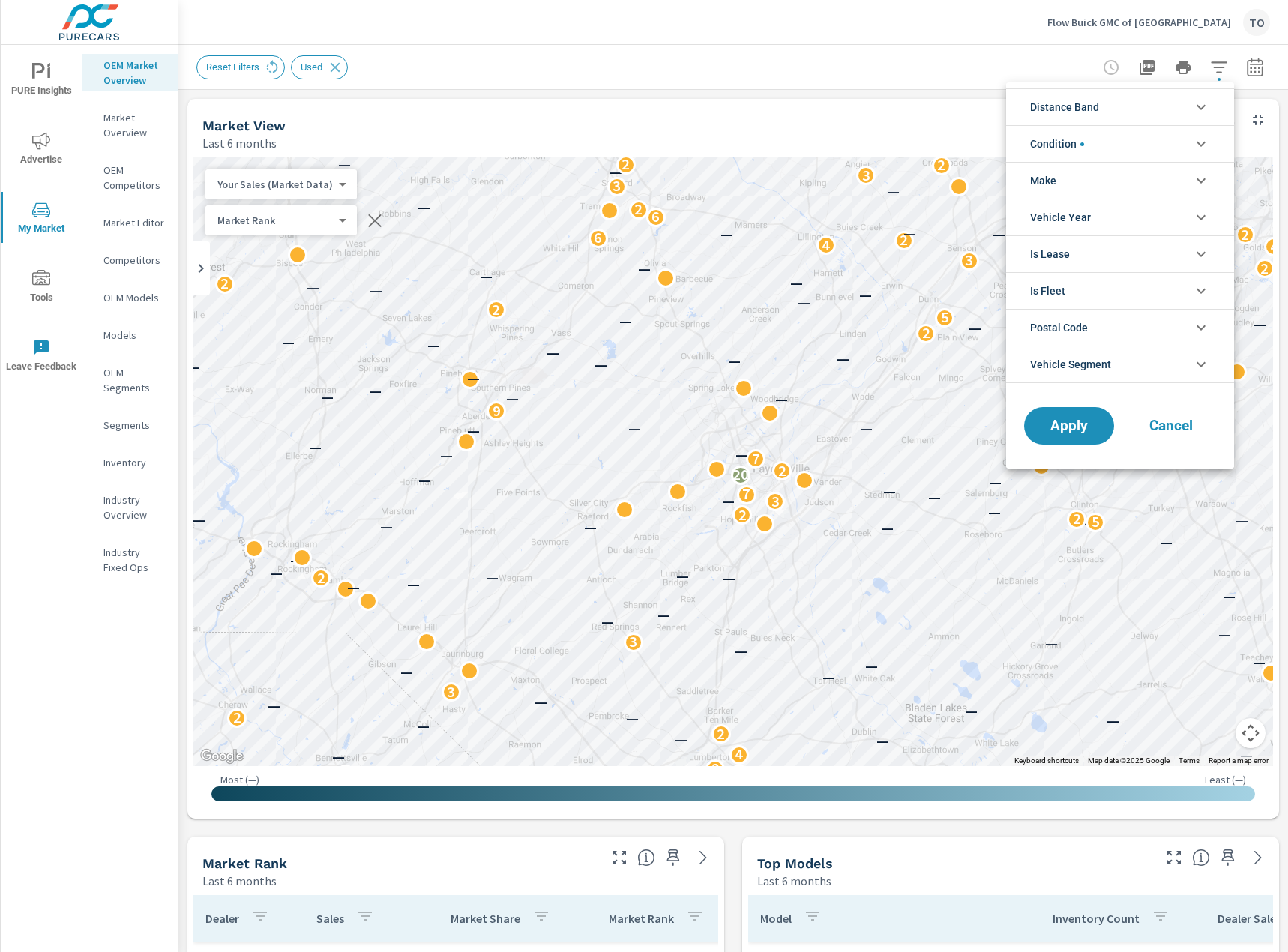
click at [1120, 141] on li "Condition" at bounding box center [1120, 143] width 228 height 37
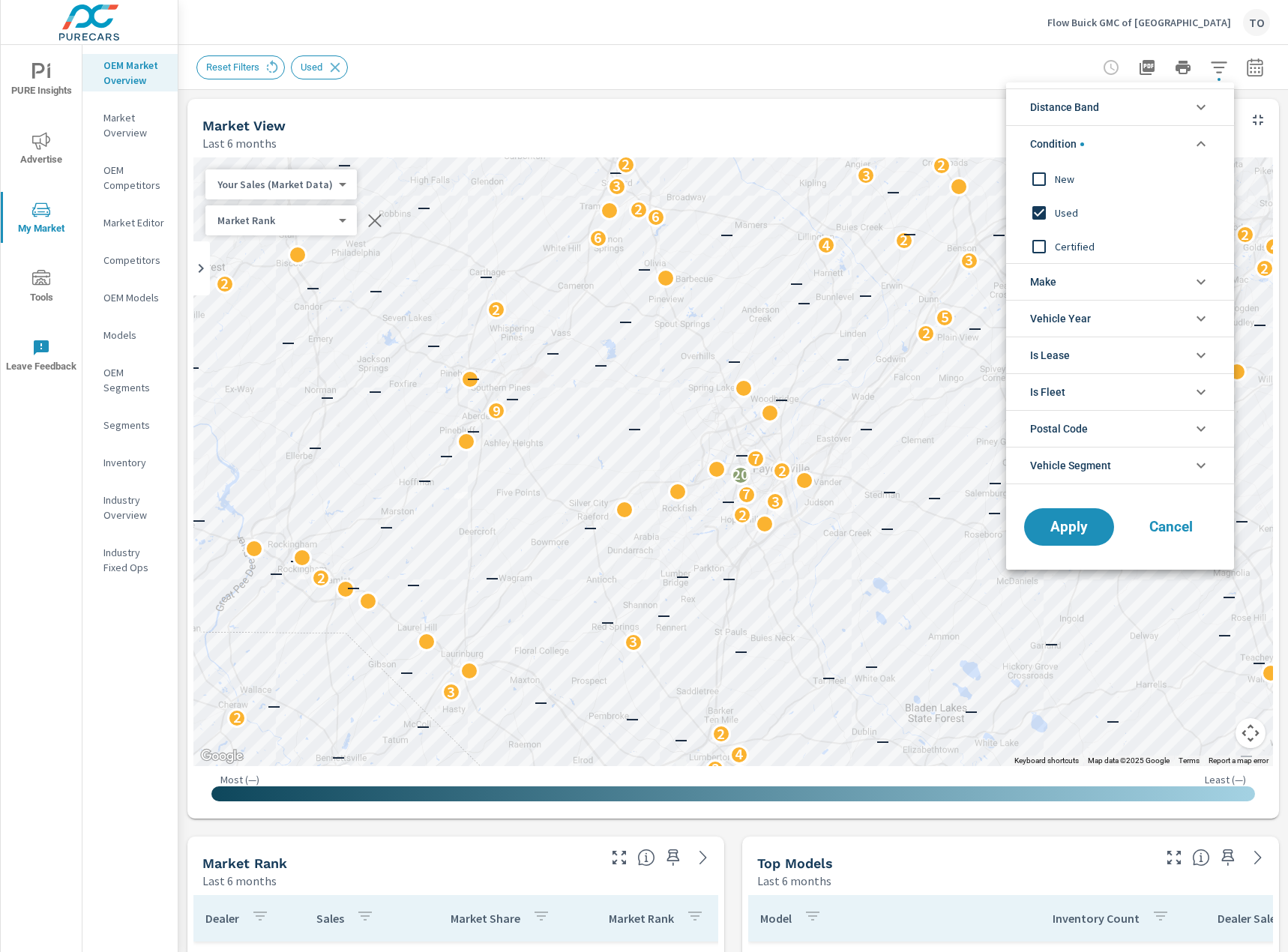
scroll to position [0, 0]
click at [1120, 141] on li "Condition" at bounding box center [1120, 143] width 228 height 37
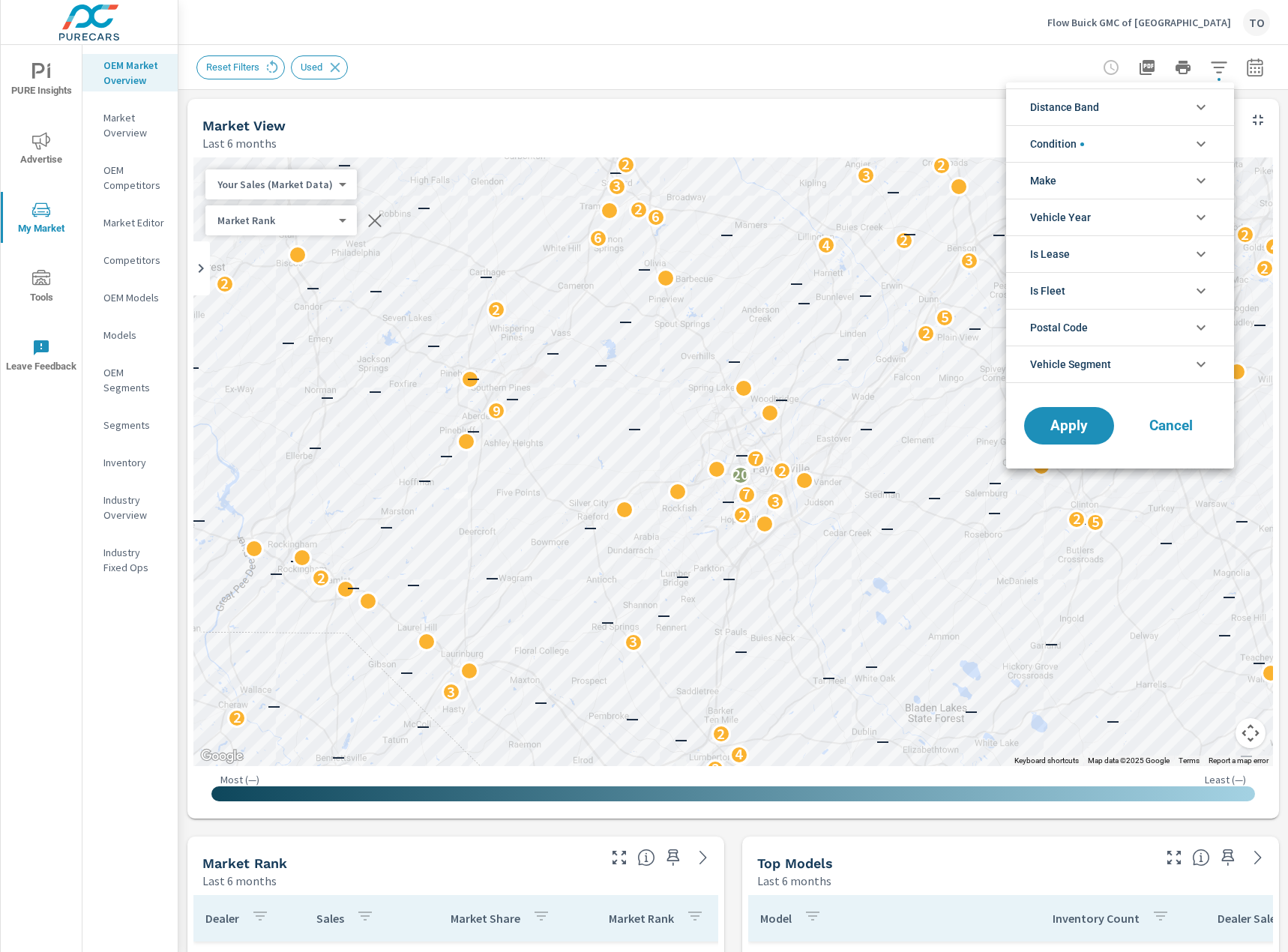
click at [720, 78] on div at bounding box center [644, 476] width 1288 height 952
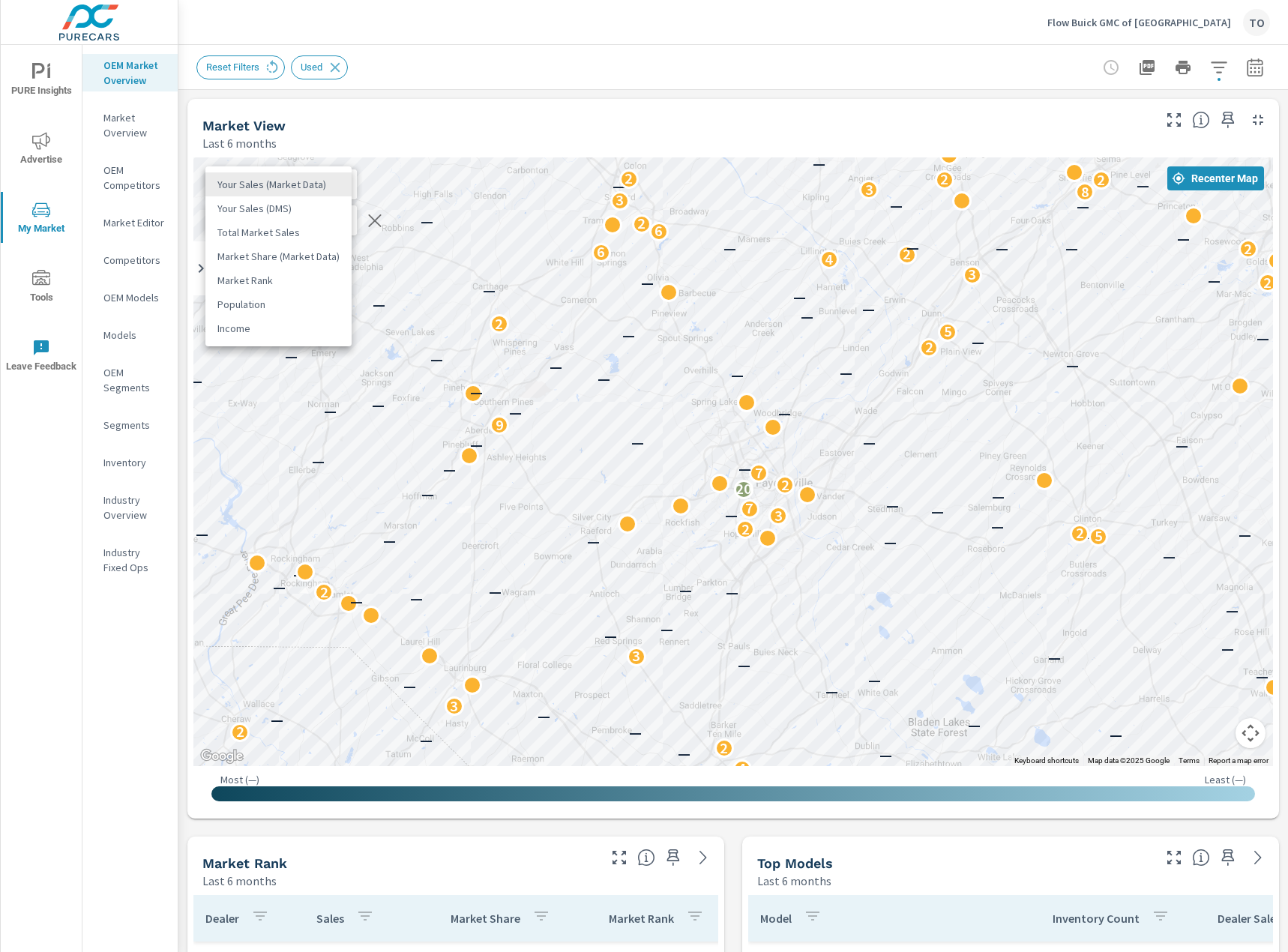
click at [254, 184] on body "PURE Insights Advertise My Market Tools Leave Feedback OEM Market Overview Mark…" at bounding box center [644, 476] width 1288 height 952
click at [279, 230] on li "Total Market Sales" at bounding box center [278, 232] width 146 height 24
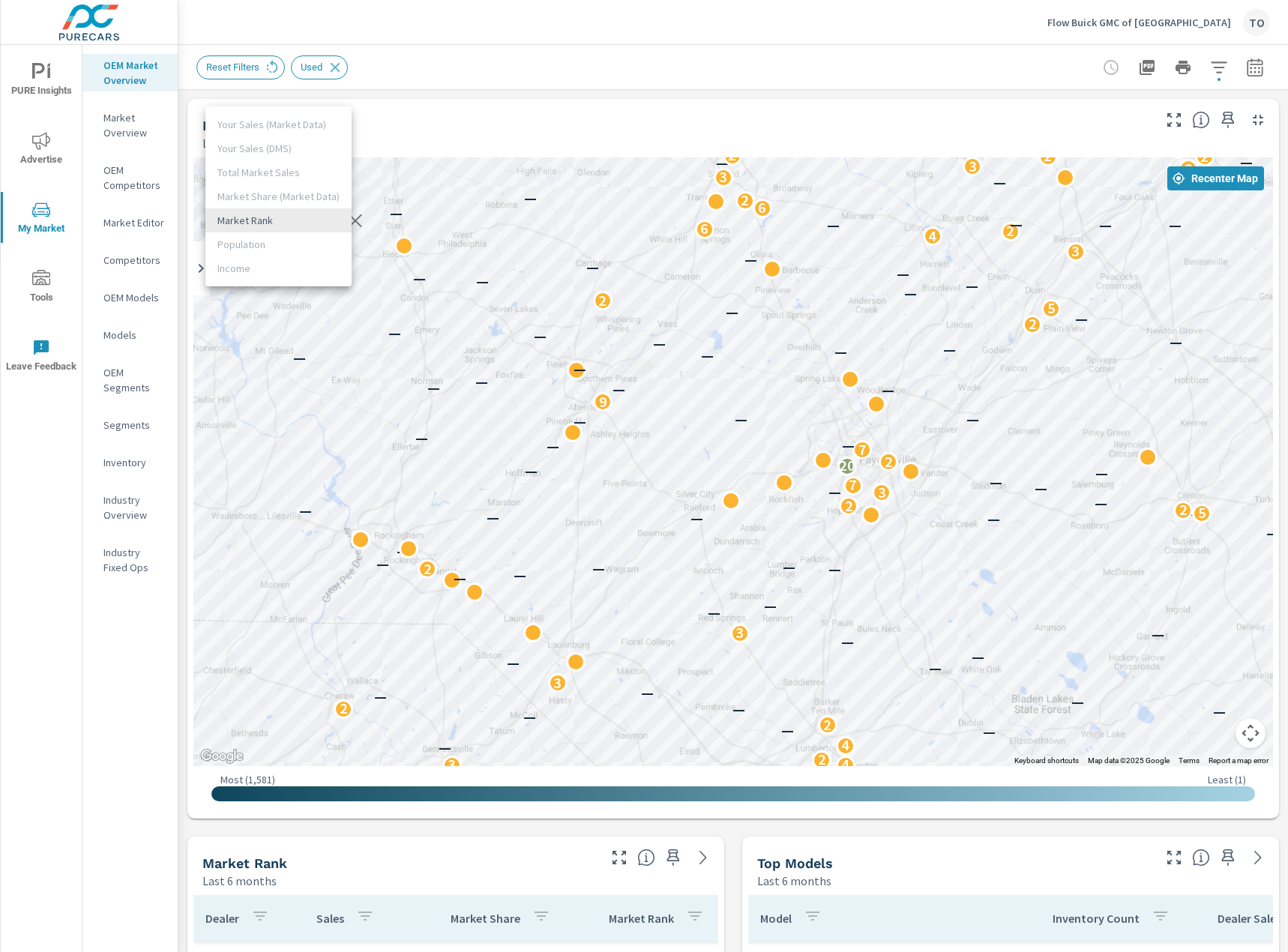
click at [256, 213] on body "PURE Insights Advertise My Market Tools Leave Feedback OEM Market Overview Mark…" at bounding box center [644, 476] width 1288 height 952
click at [285, 213] on li "Market Rank" at bounding box center [278, 220] width 146 height 24
click at [1213, 66] on icon "button" at bounding box center [1219, 67] width 18 height 18
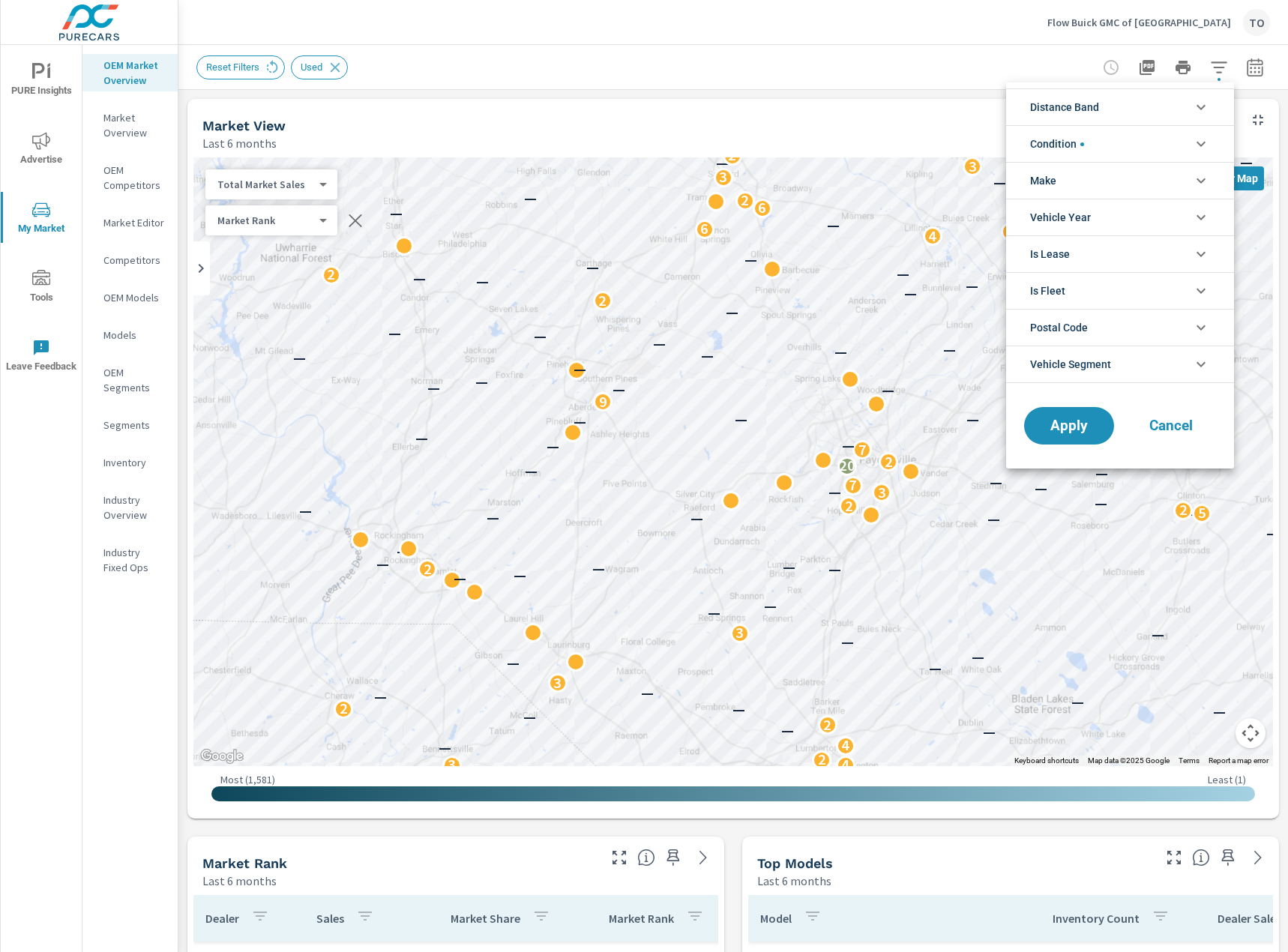
scroll to position [34, 0]
click at [511, 83] on div at bounding box center [644, 476] width 1288 height 952
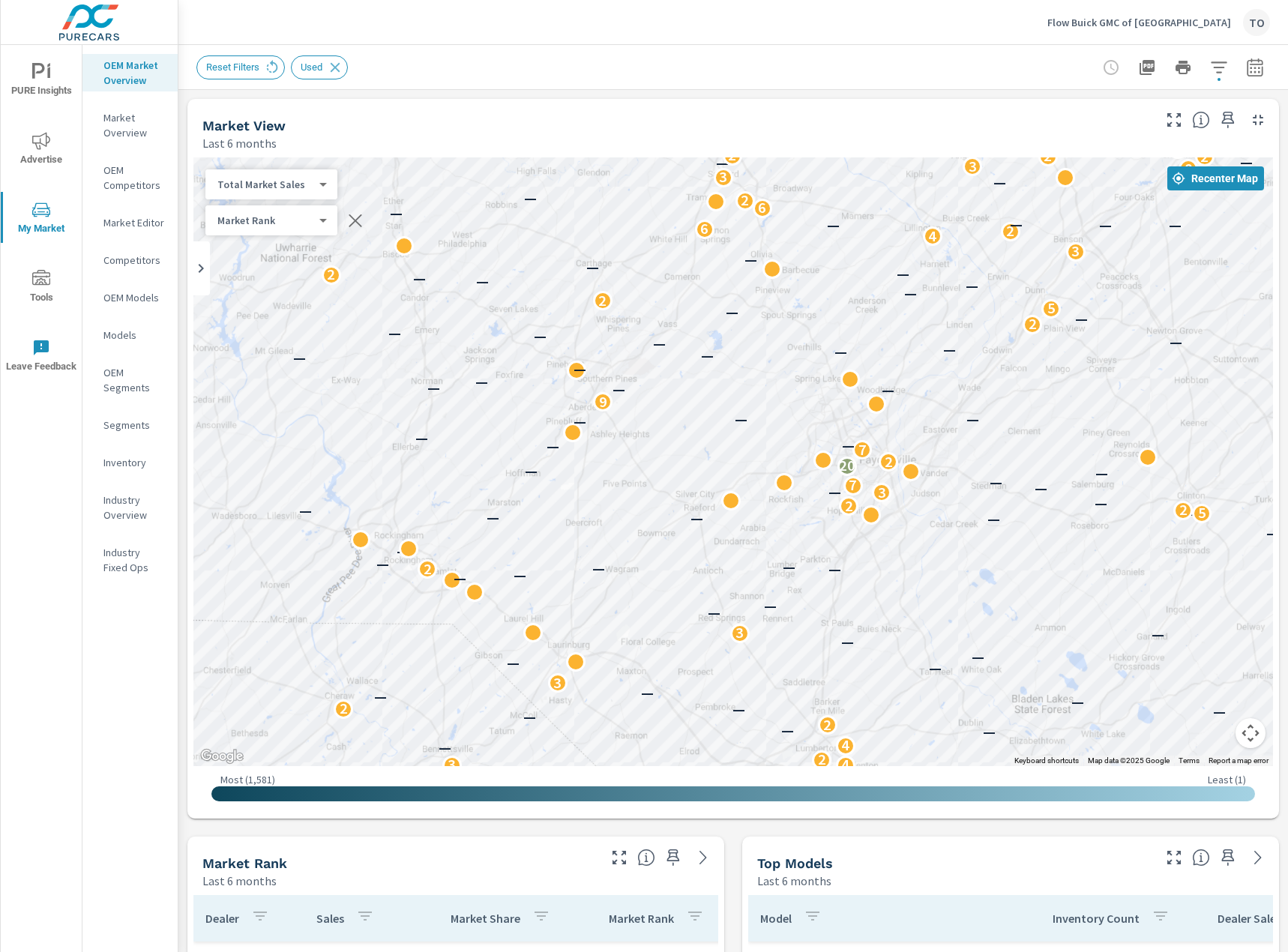
click at [282, 193] on div "Total Market Sales 2 ​" at bounding box center [271, 184] width 132 height 30
click at [308, 184] on body "PURE Insights Advertise My Market Tools Leave Feedback OEM Market Overview Mark…" at bounding box center [644, 476] width 1288 height 952
click at [300, 140] on li "Your Sales (Market Data)" at bounding box center [278, 136] width 146 height 24
click at [1245, 184] on span "Recenter Map" at bounding box center [1215, 178] width 84 height 13
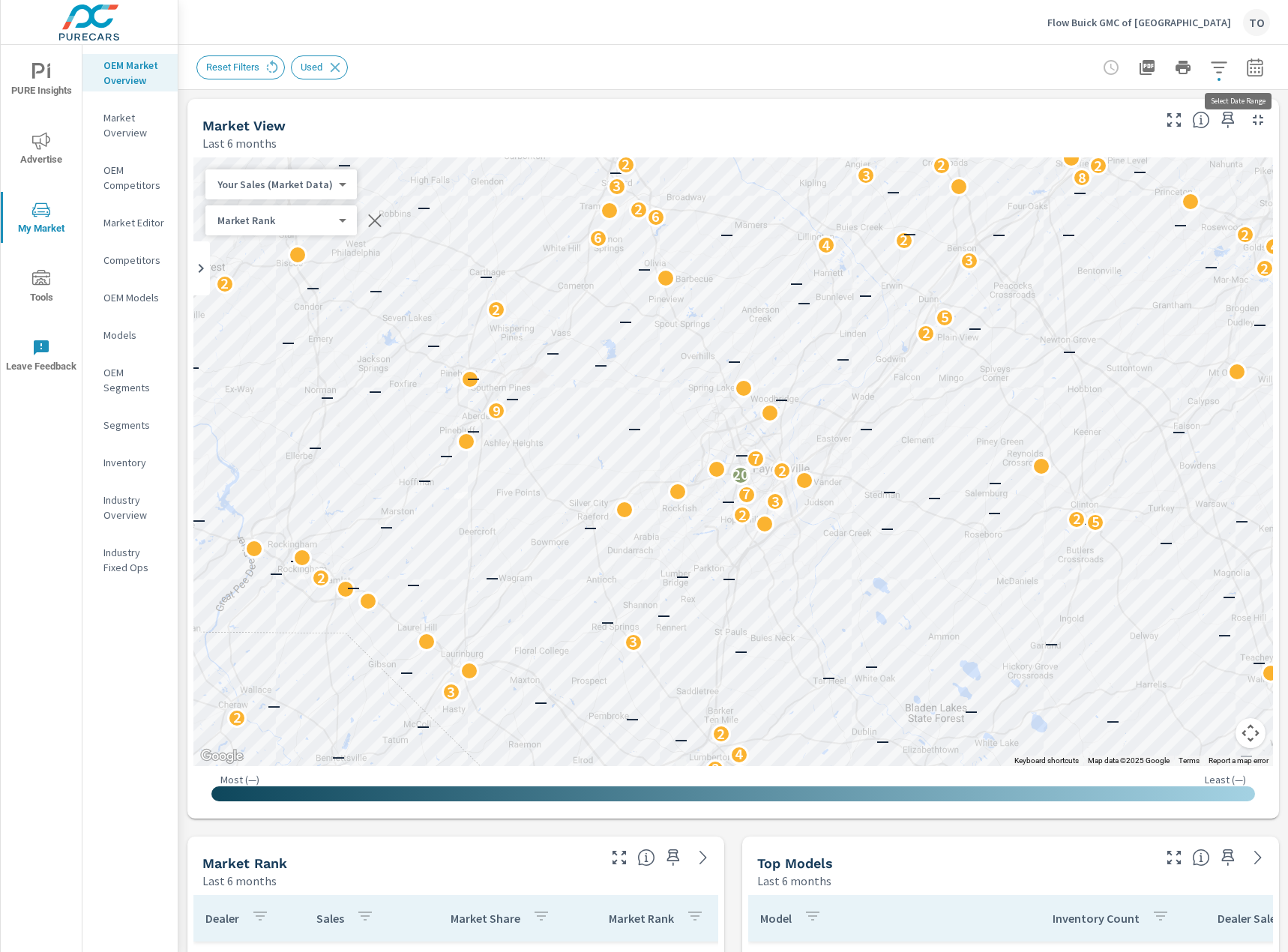
click at [1249, 71] on icon "button" at bounding box center [1255, 67] width 18 height 18
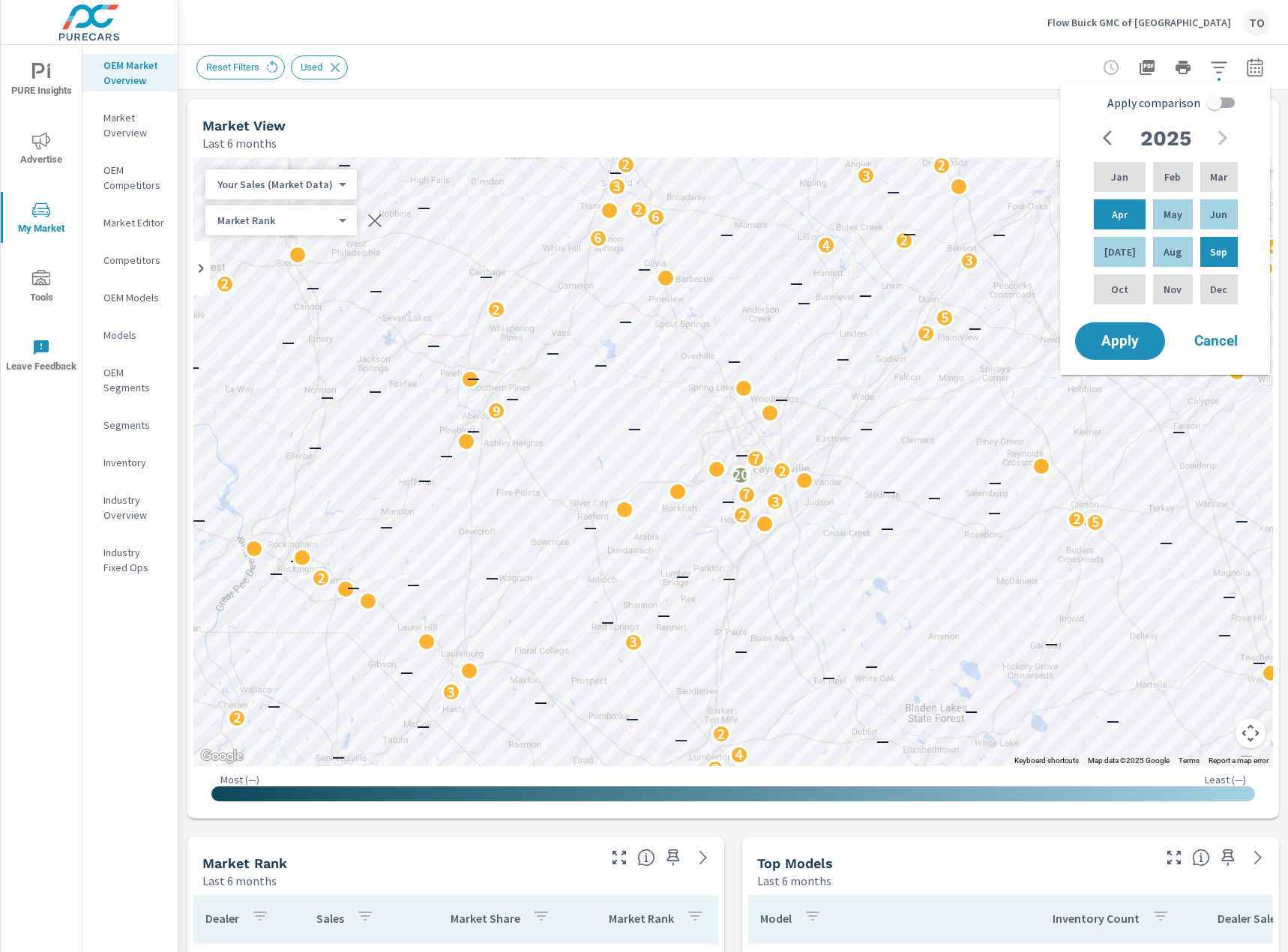
click at [996, 69] on div "Reset Filters Used" at bounding box center [628, 67] width 864 height 24
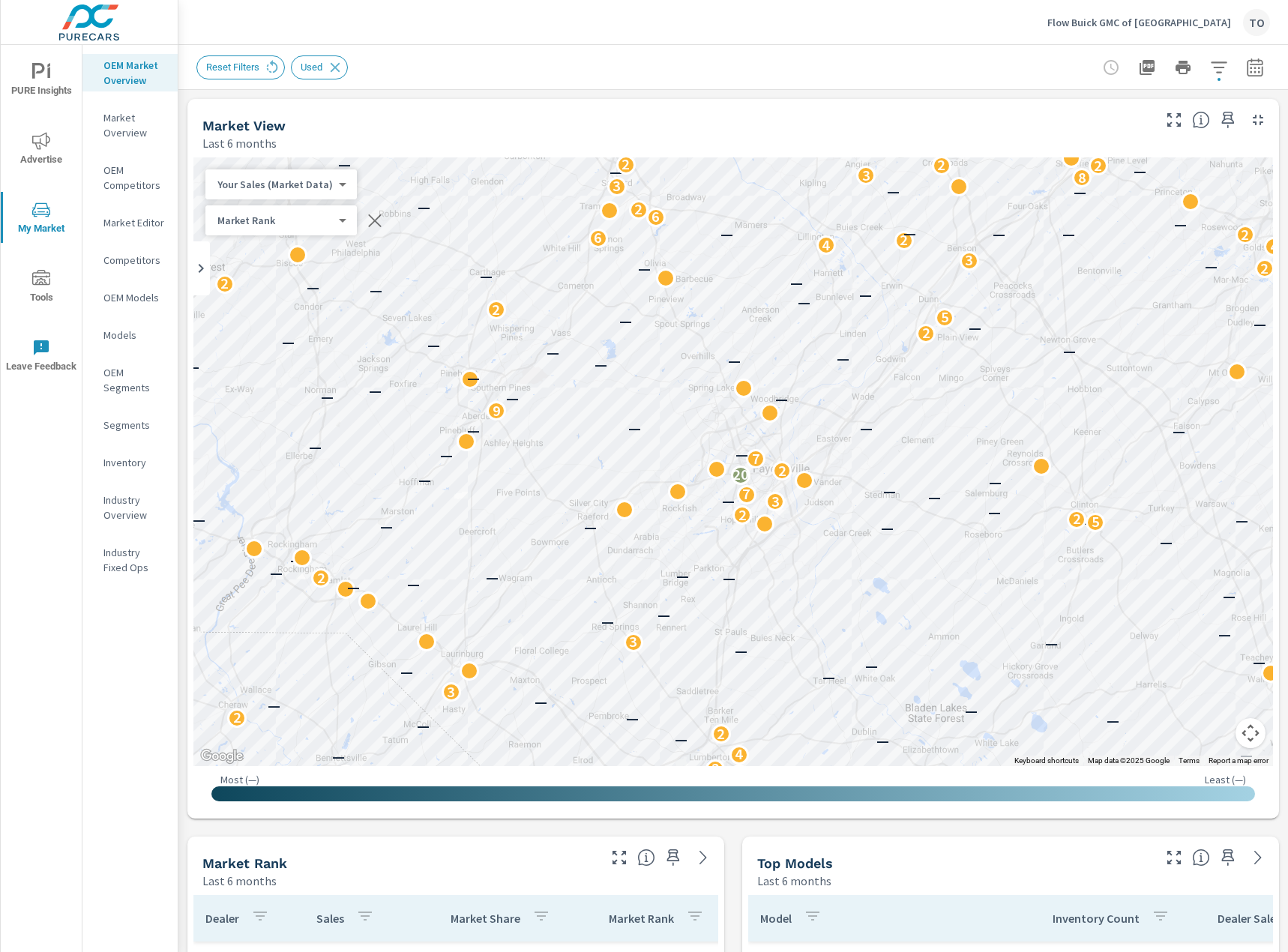
click at [1231, 63] on button "button" at bounding box center [1219, 67] width 30 height 30
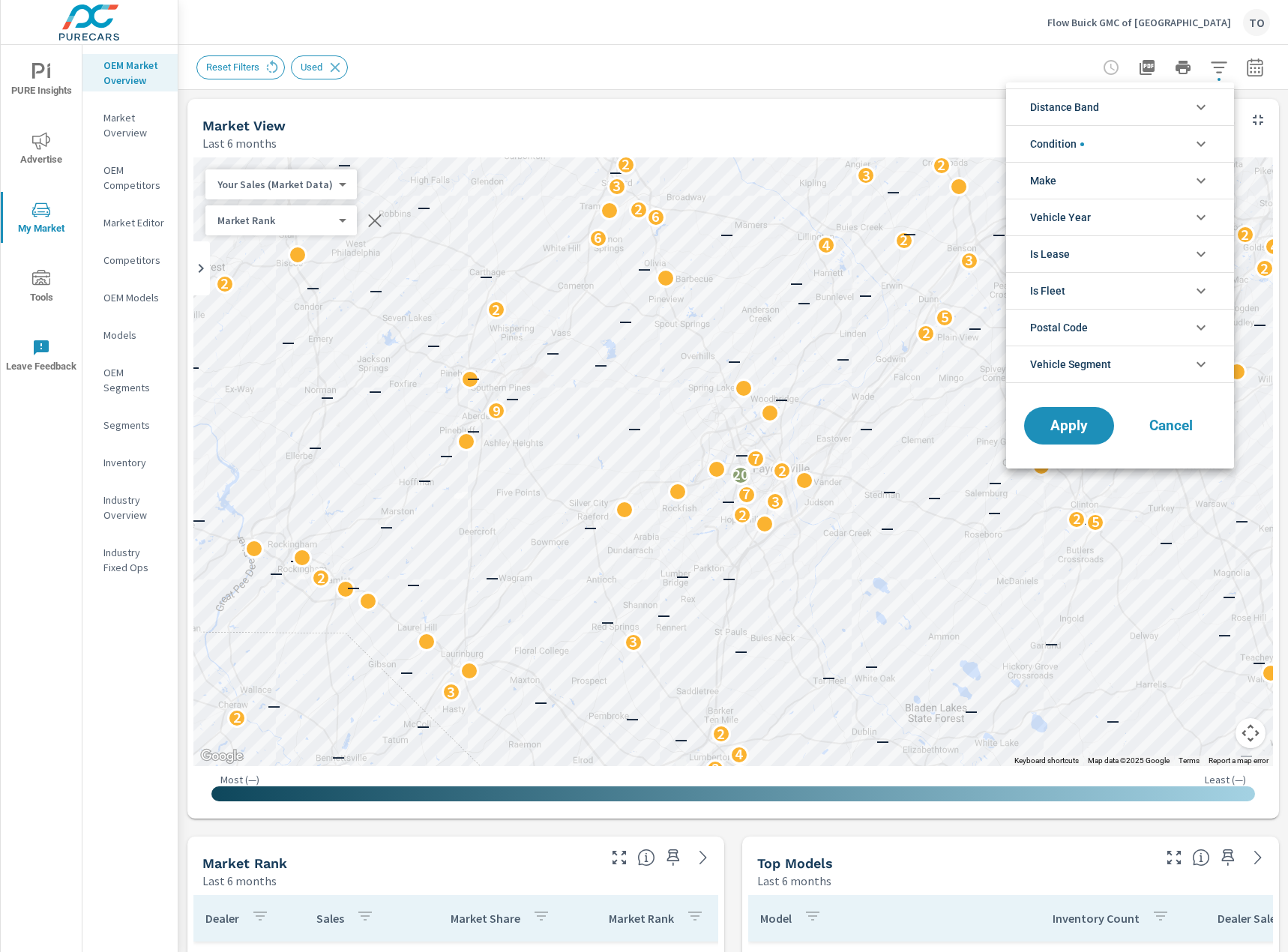
scroll to position [34, 0]
click at [1103, 359] on span "Vehicle Segment" at bounding box center [1071, 364] width 81 height 36
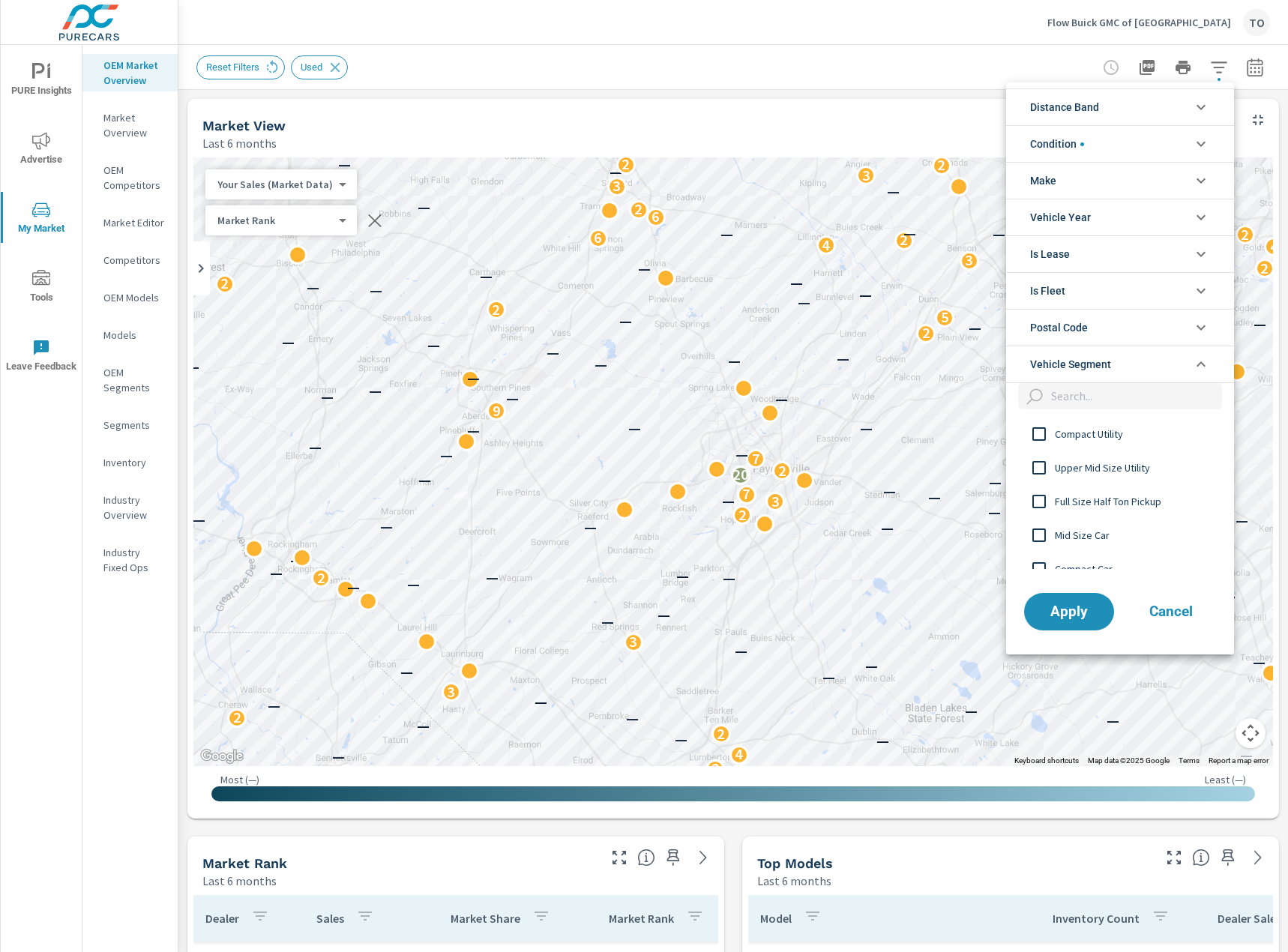
click at [1103, 359] on span "Vehicle Segment" at bounding box center [1071, 364] width 81 height 36
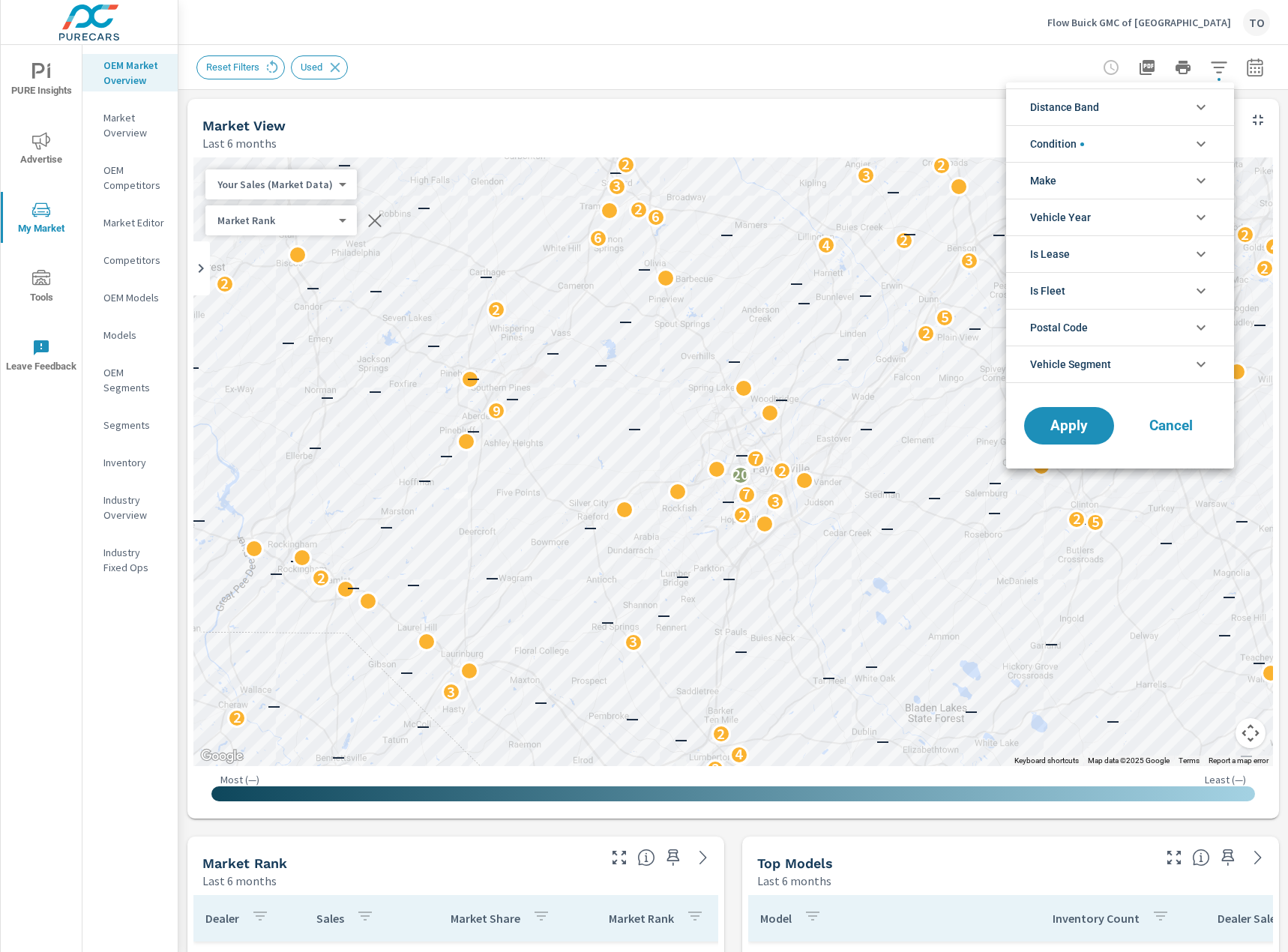
click at [1106, 143] on li "Condition" at bounding box center [1120, 143] width 228 height 37
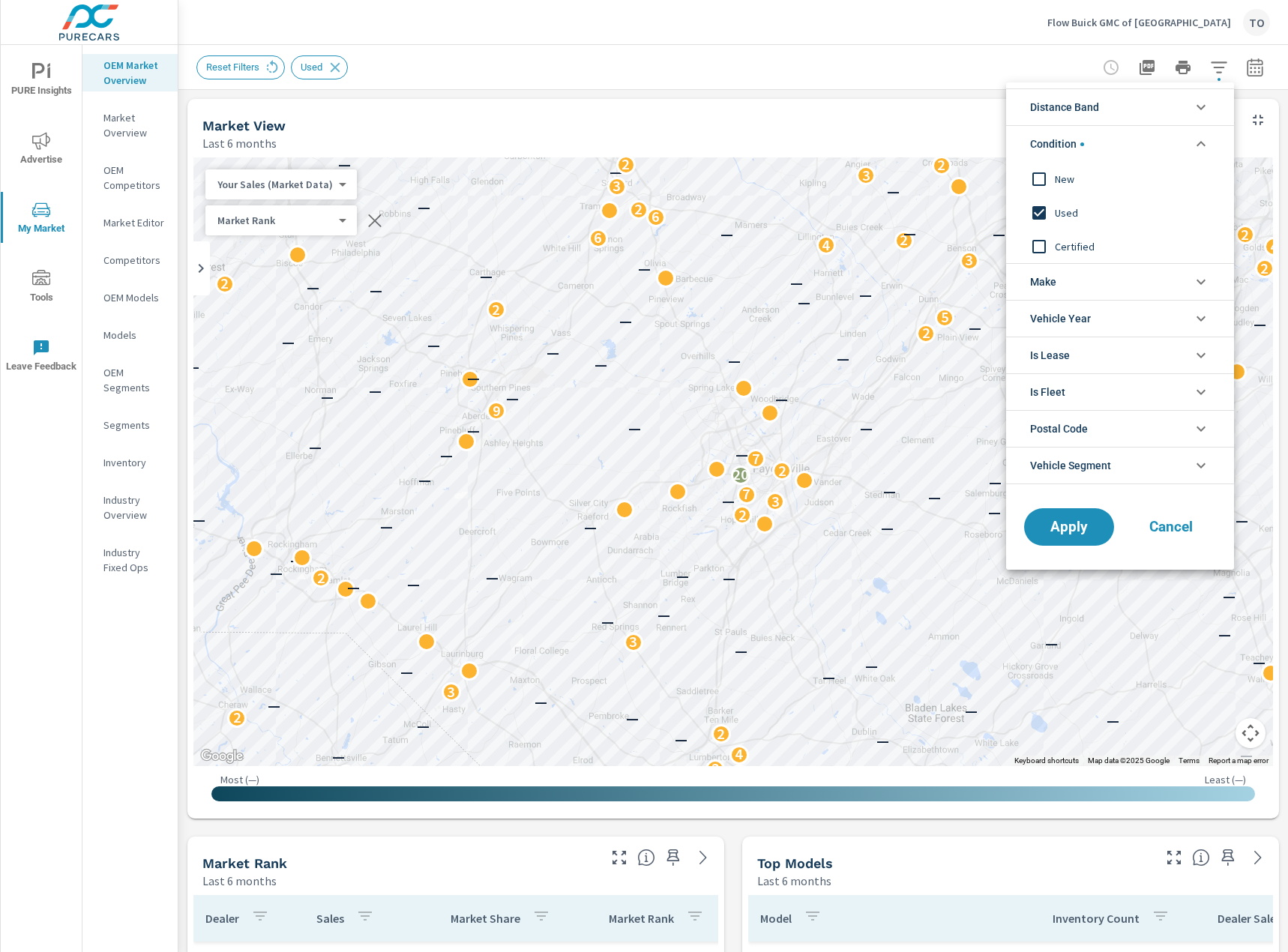
scroll to position [0, 0]
click at [1106, 143] on li "Condition" at bounding box center [1120, 143] width 228 height 37
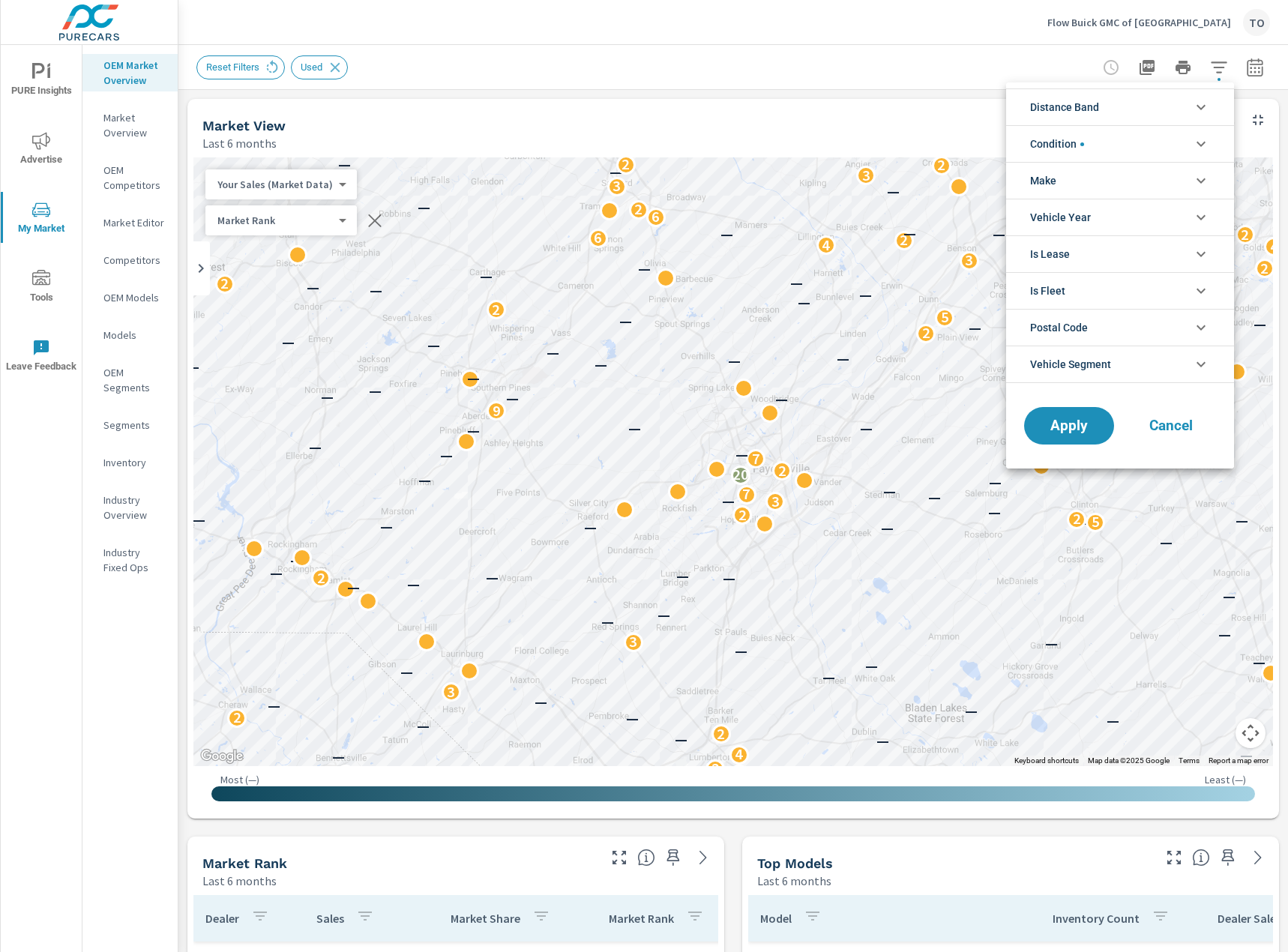
click at [763, 46] on div at bounding box center [644, 476] width 1288 height 952
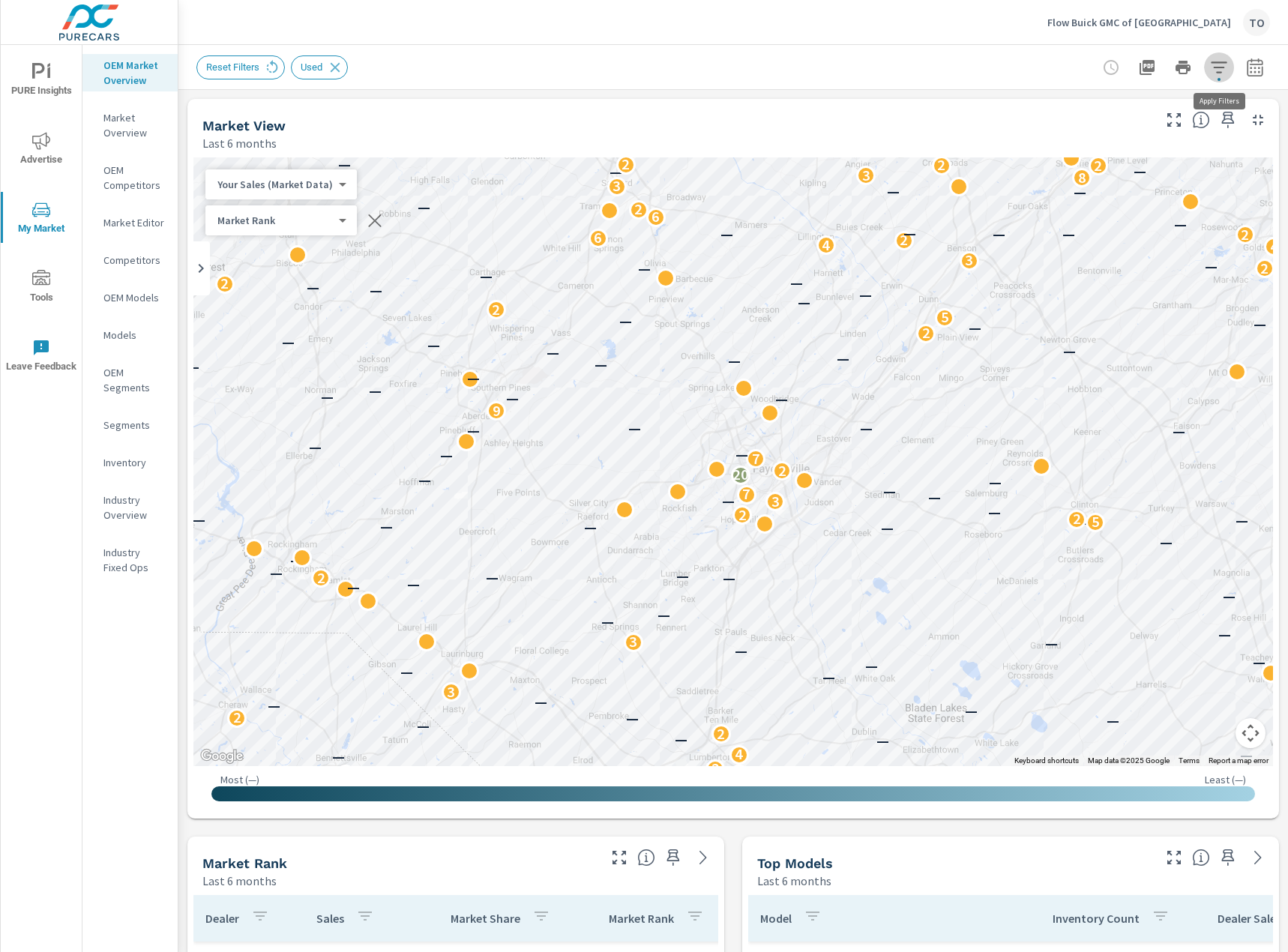
click at [1220, 64] on icon "button" at bounding box center [1219, 67] width 18 height 18
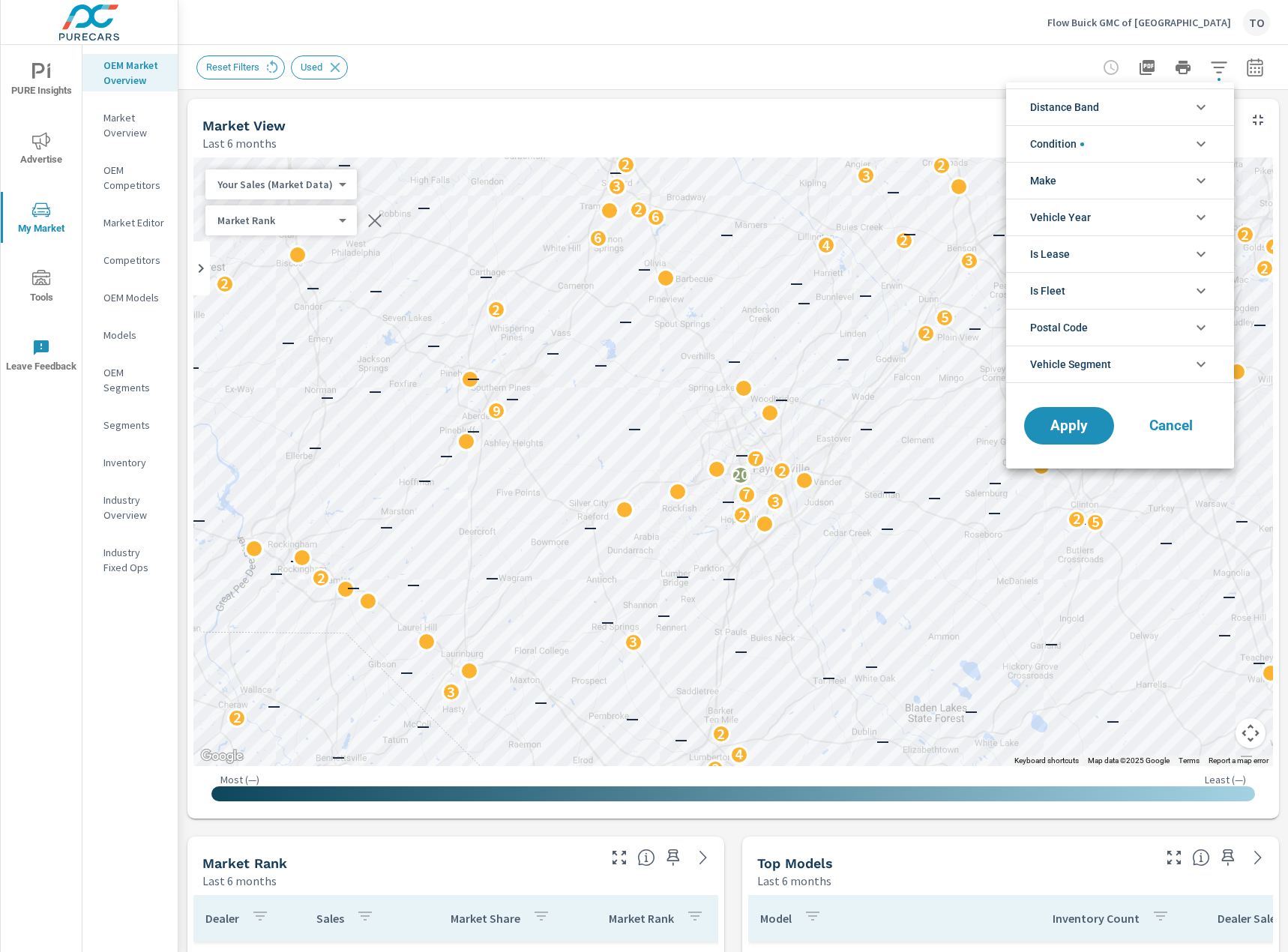
click at [1094, 153] on li "Condition" at bounding box center [1120, 143] width 228 height 37
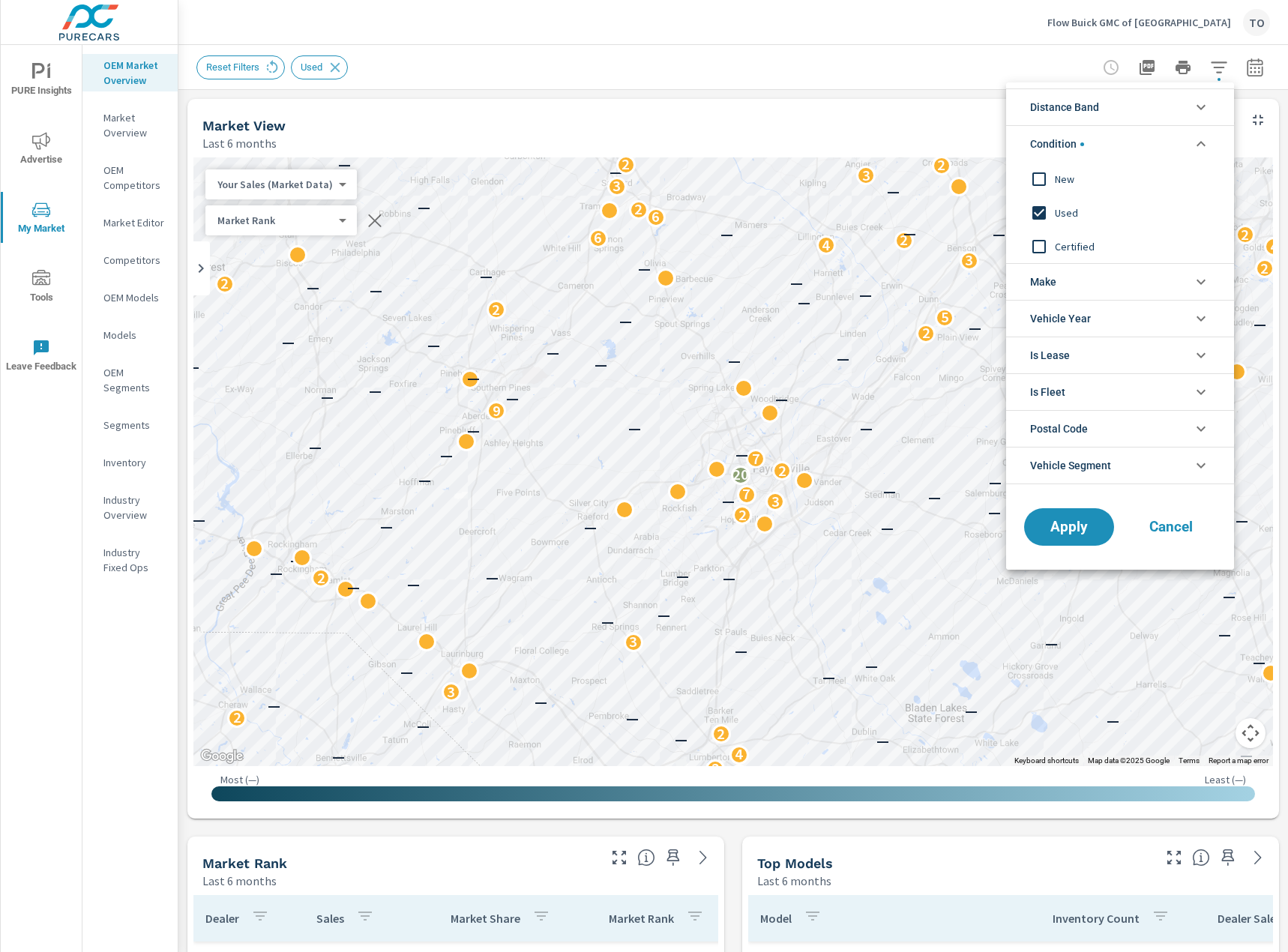
click at [1063, 179] on span "New" at bounding box center [1137, 179] width 164 height 18
click at [1066, 218] on span "Used" at bounding box center [1137, 213] width 164 height 18
click at [1066, 507] on div "Apply Cancel" at bounding box center [1120, 530] width 228 height 80
click at [1066, 522] on span "Apply" at bounding box center [1069, 526] width 62 height 14
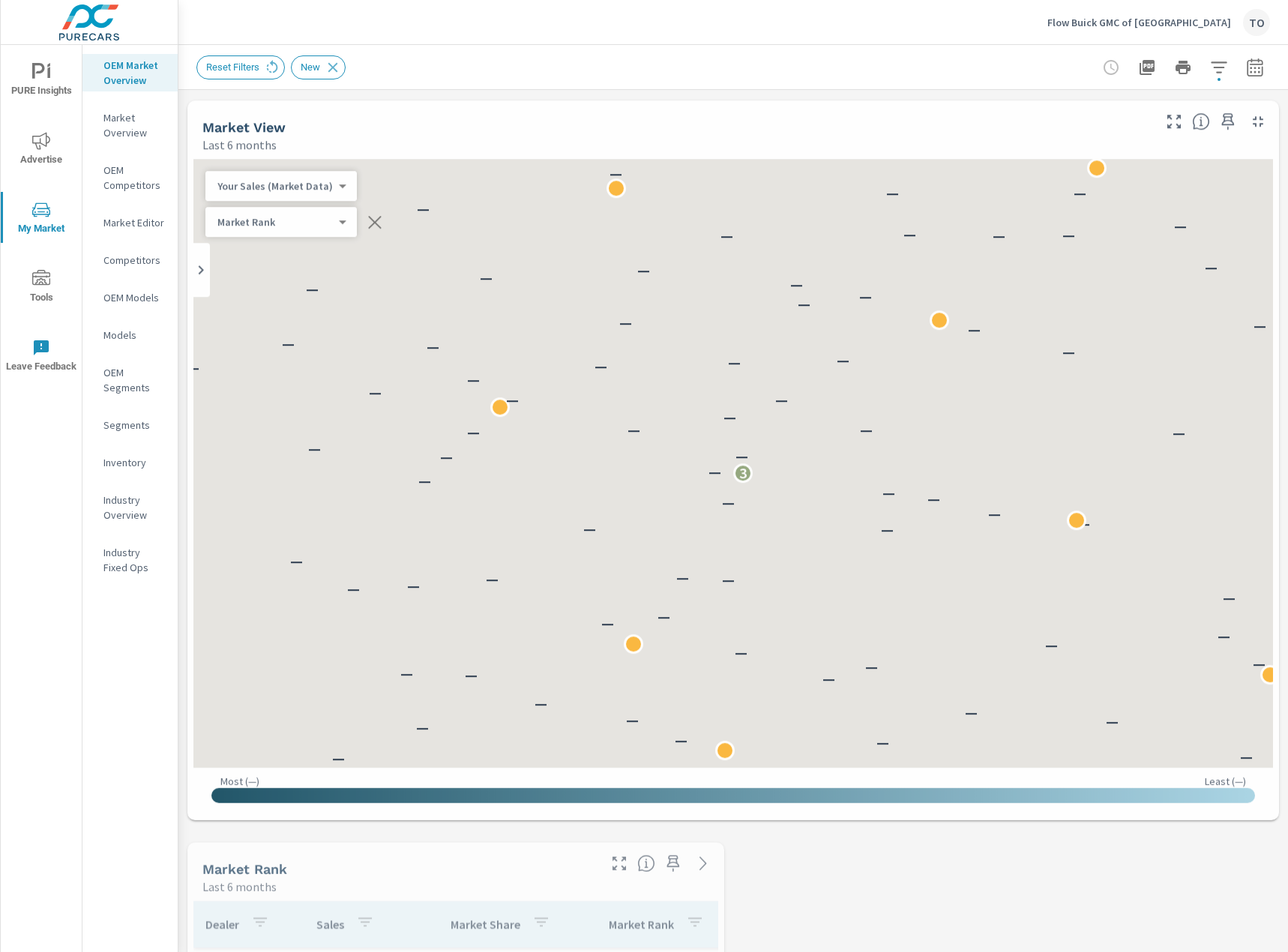
scroll to position [562, 0]
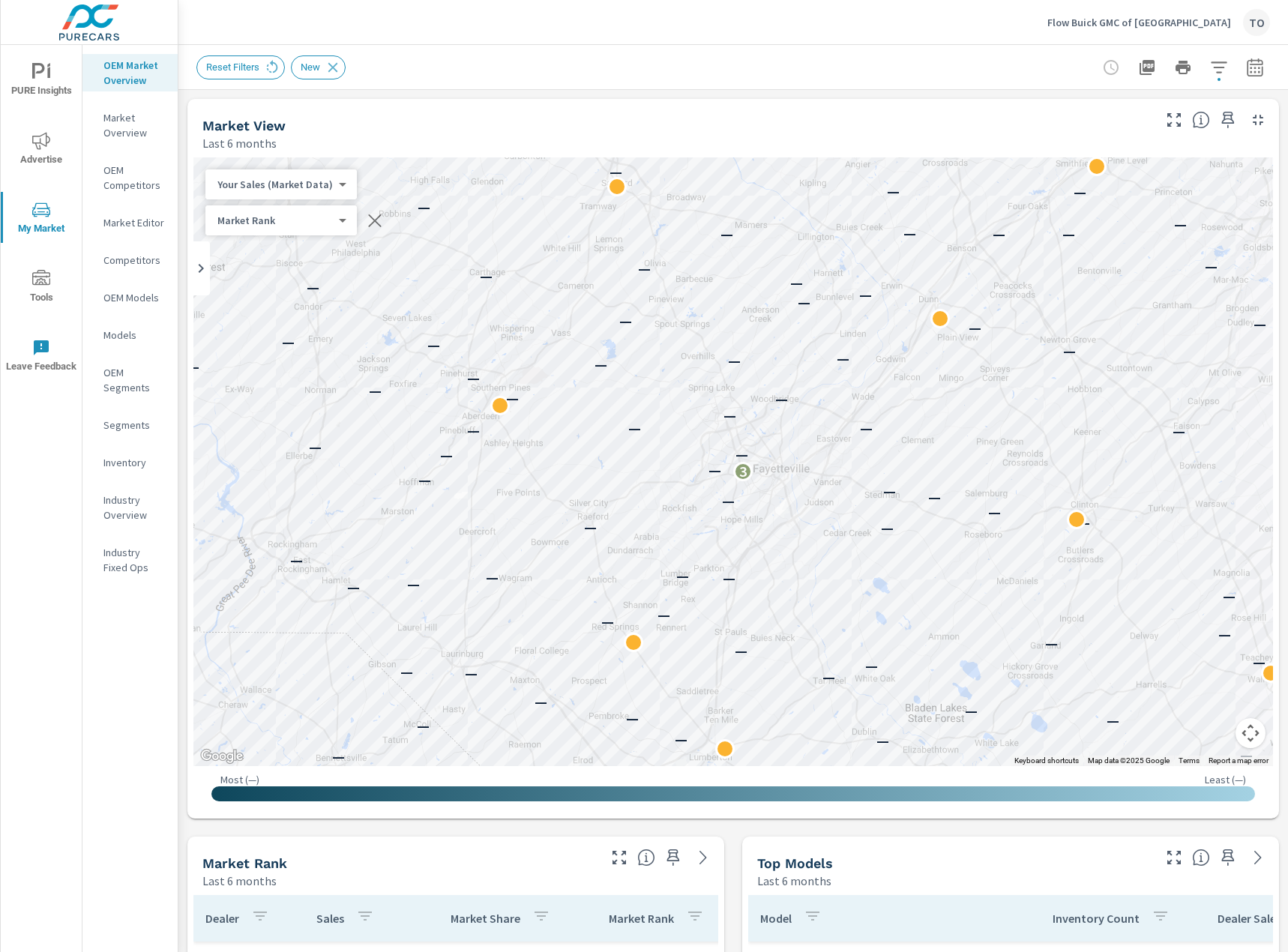
click at [1022, 112] on div "Market View Last 6 months" at bounding box center [671, 125] width 969 height 53
click at [267, 65] on icon at bounding box center [272, 67] width 16 height 16
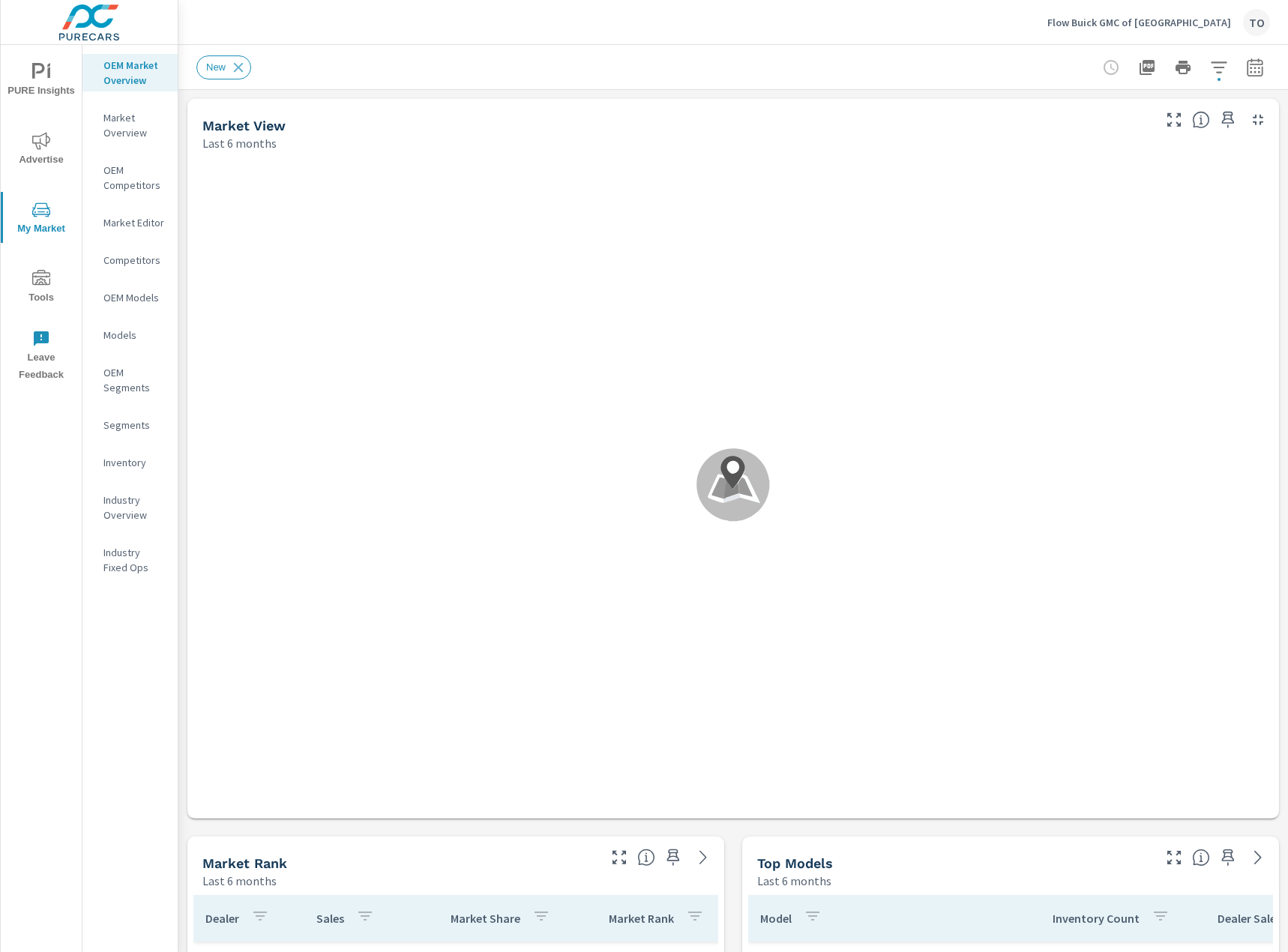
scroll to position [562, 0]
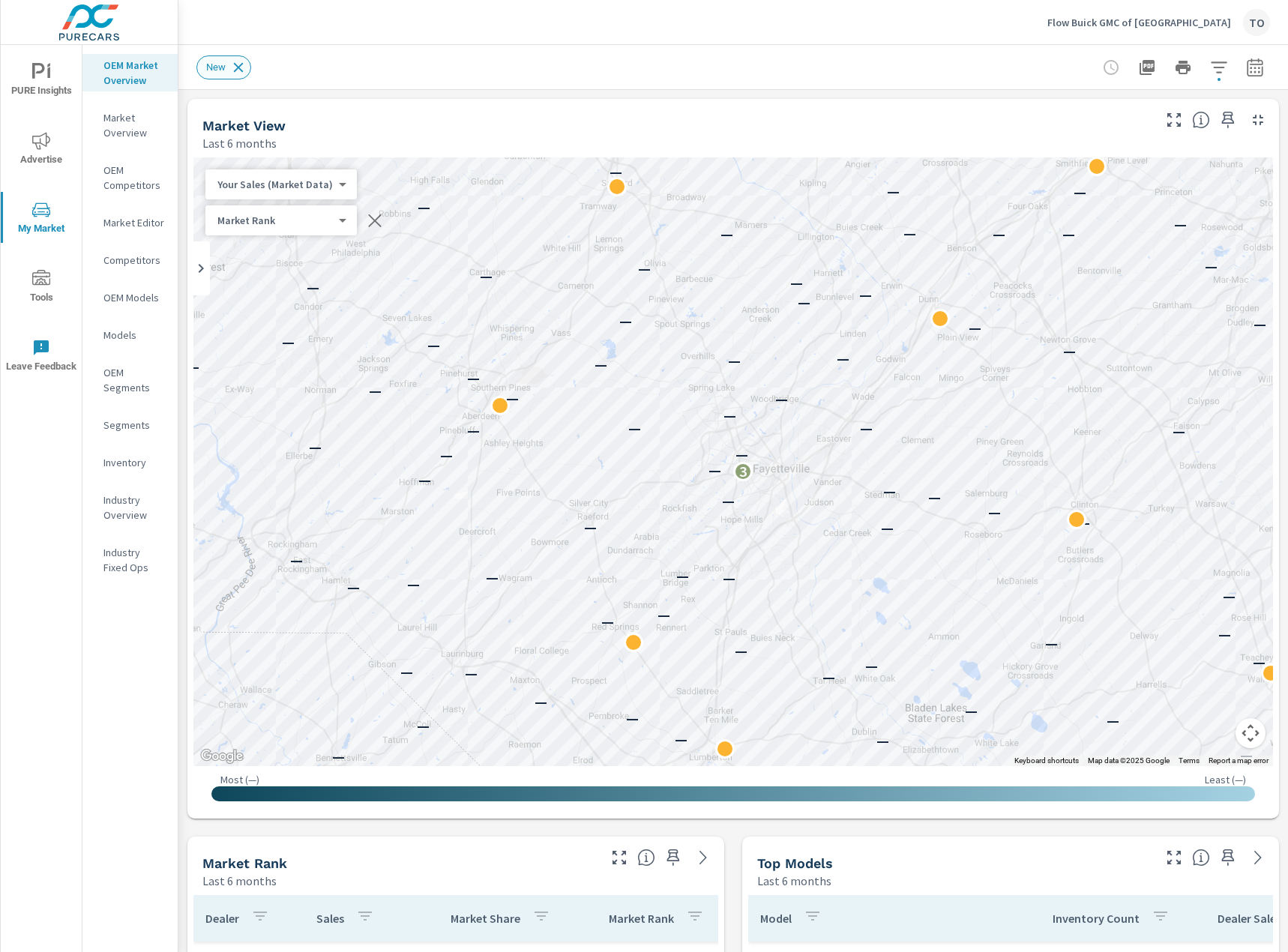
click at [235, 67] on icon at bounding box center [239, 67] width 16 height 16
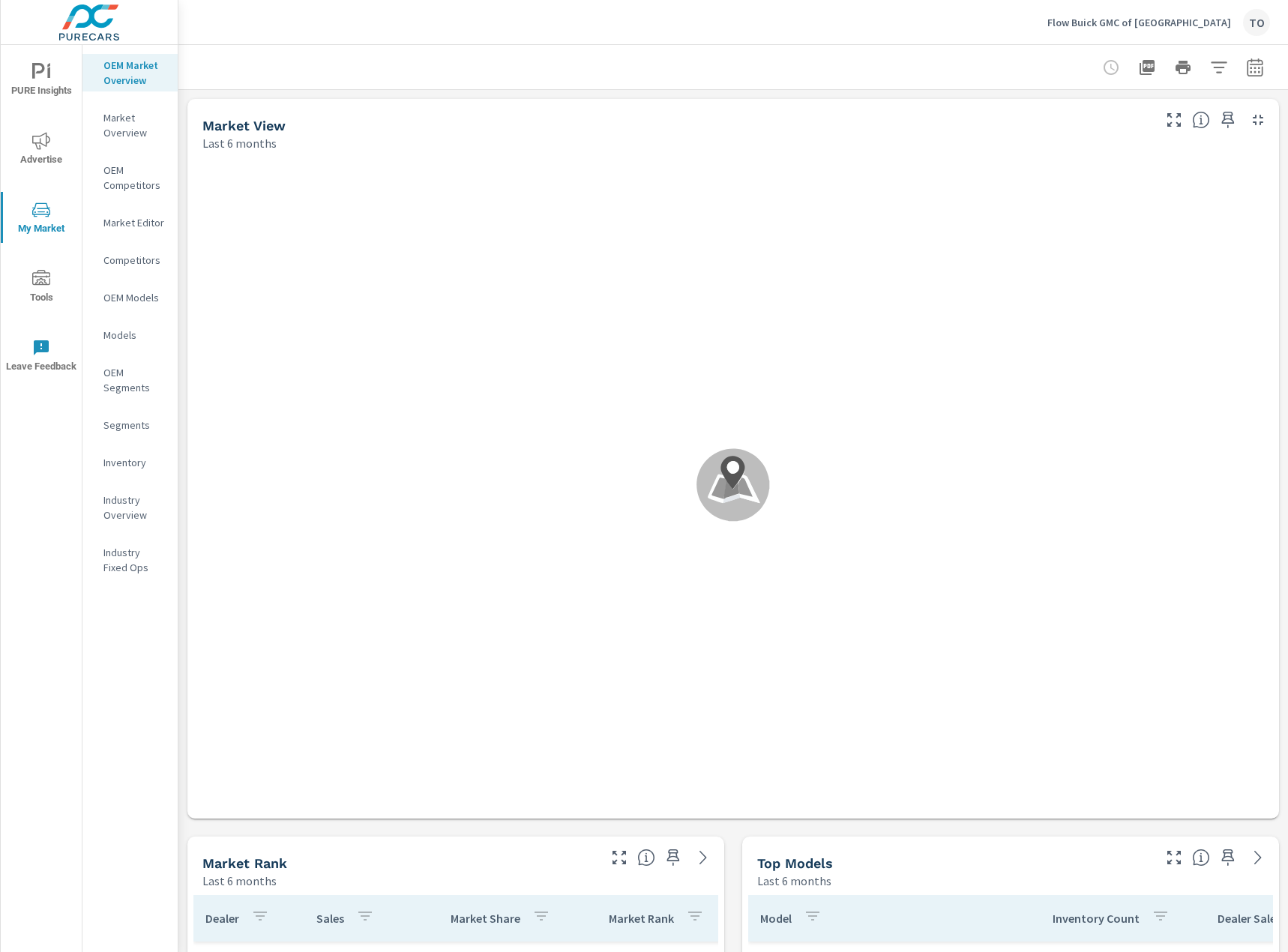
scroll to position [562, 0]
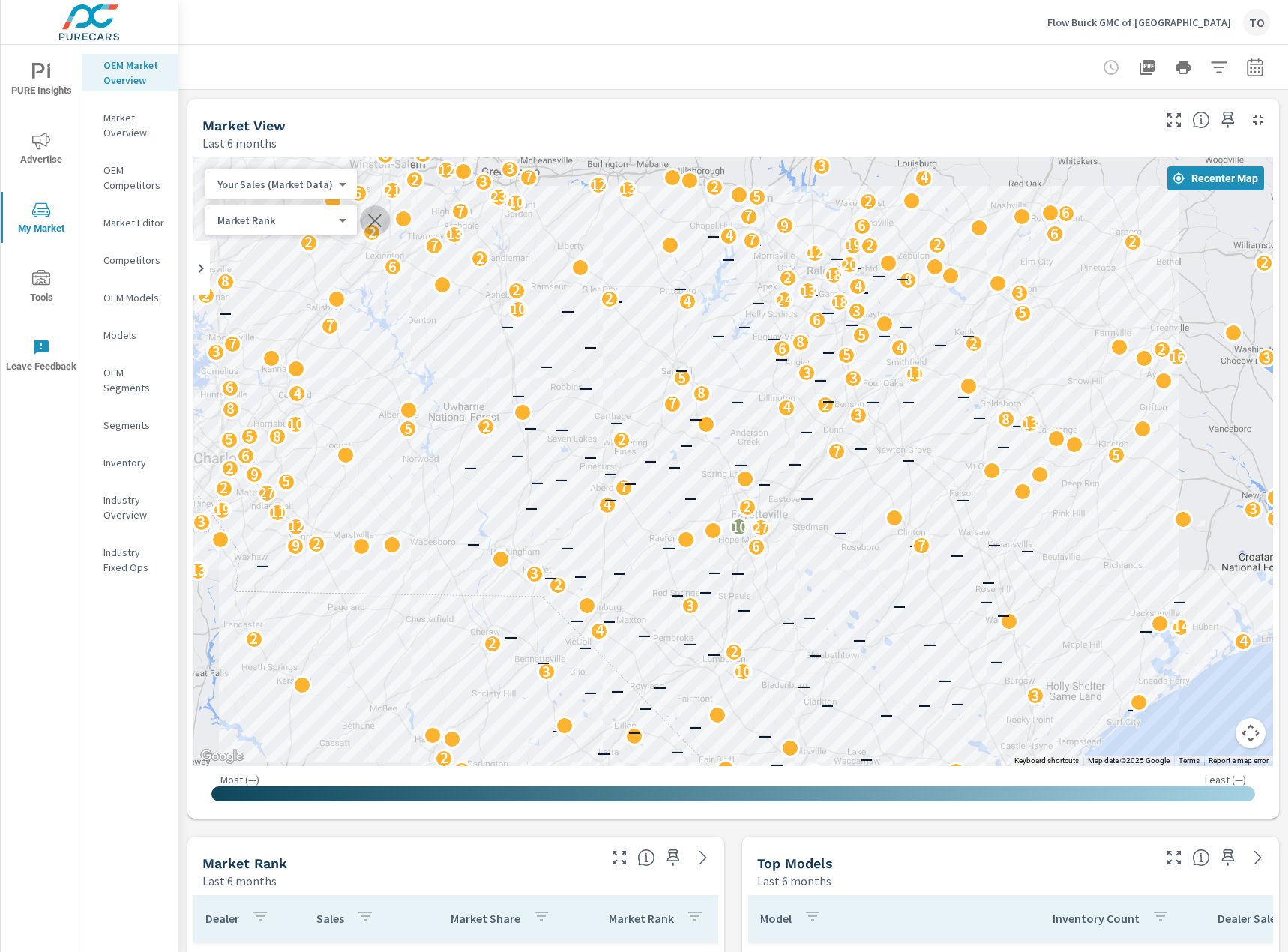
click at [371, 221] on icon "button" at bounding box center [375, 221] width 18 height 18
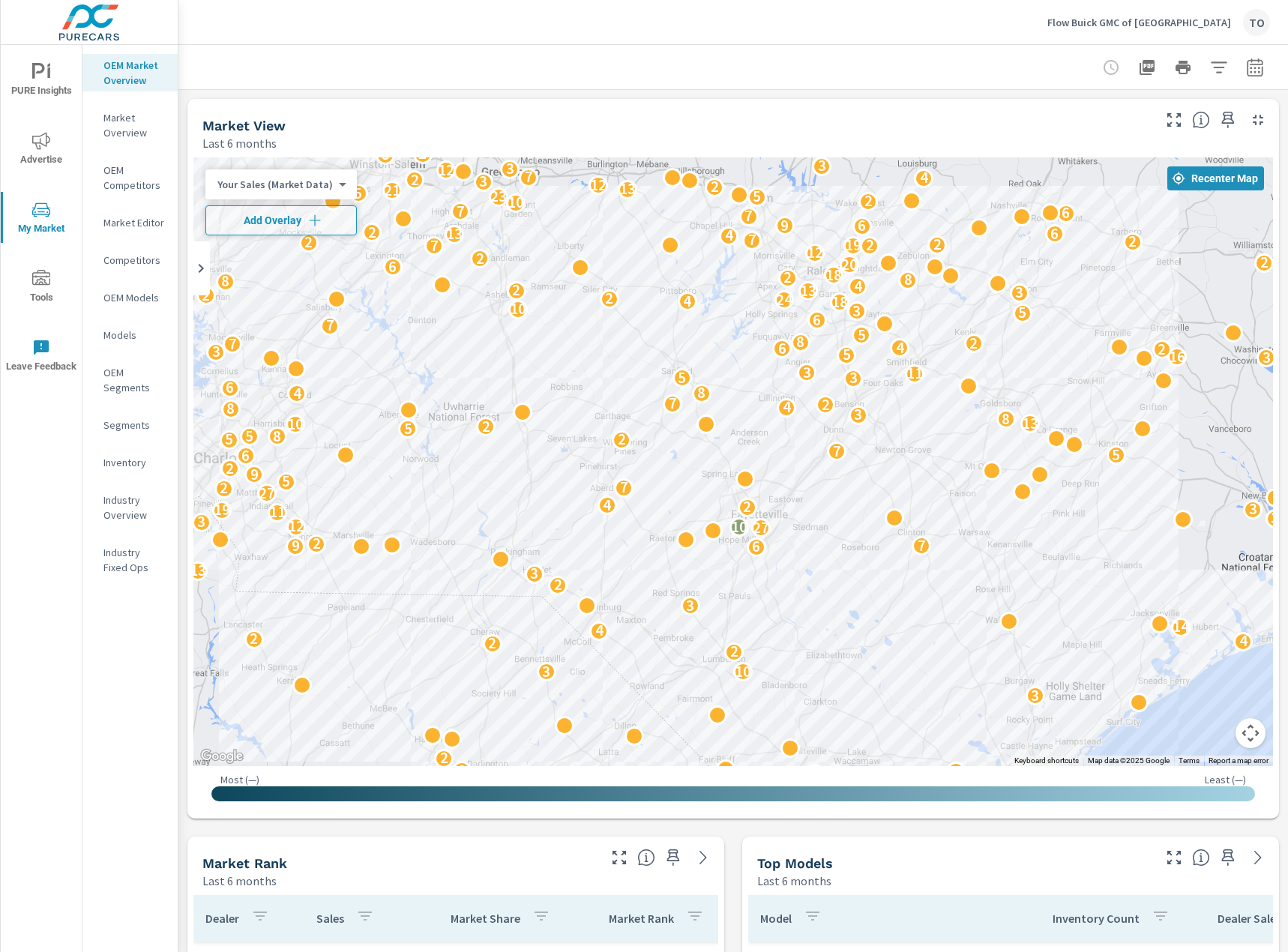
click at [331, 189] on body "PURE Insights Advertise My Market Tools Leave Feedback OEM Market Overview Mark…" at bounding box center [644, 476] width 1288 height 952
click at [321, 234] on li "Total Market Sales" at bounding box center [278, 232] width 146 height 24
click at [1185, 178] on icon "button" at bounding box center [1178, 178] width 13 height 13
